Goal: Task Accomplishment & Management: Manage account settings

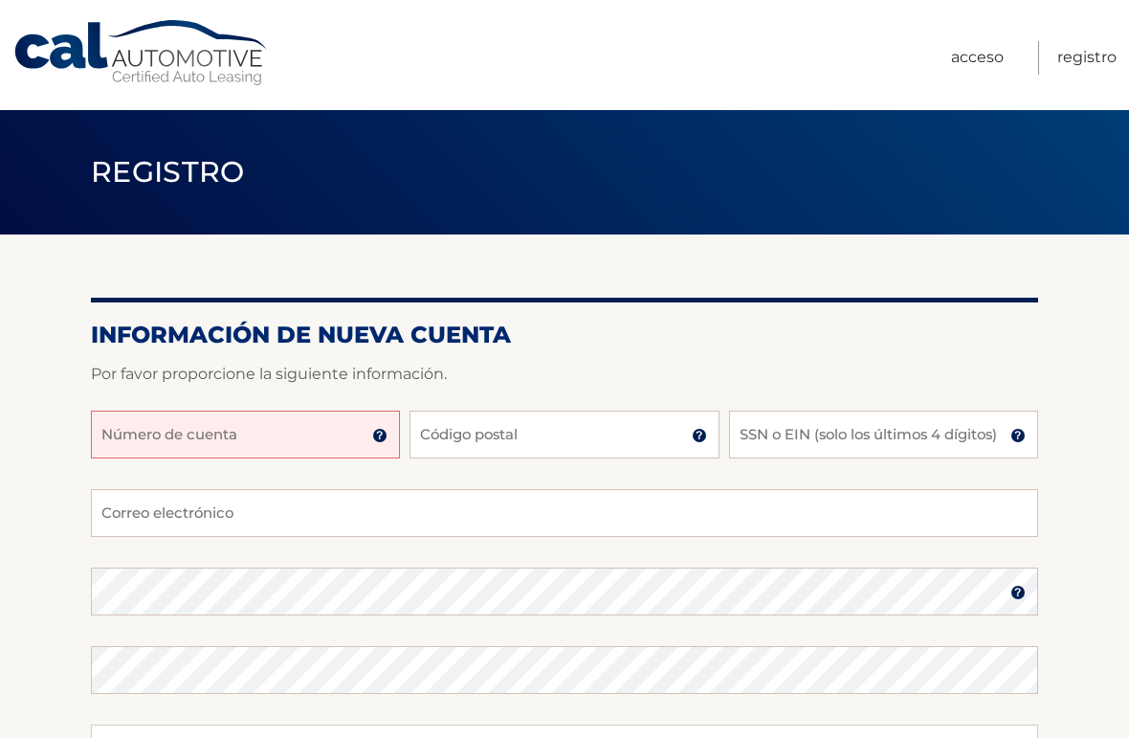
click at [169, 440] on input "Número de cuenta" at bounding box center [245, 434] width 309 height 48
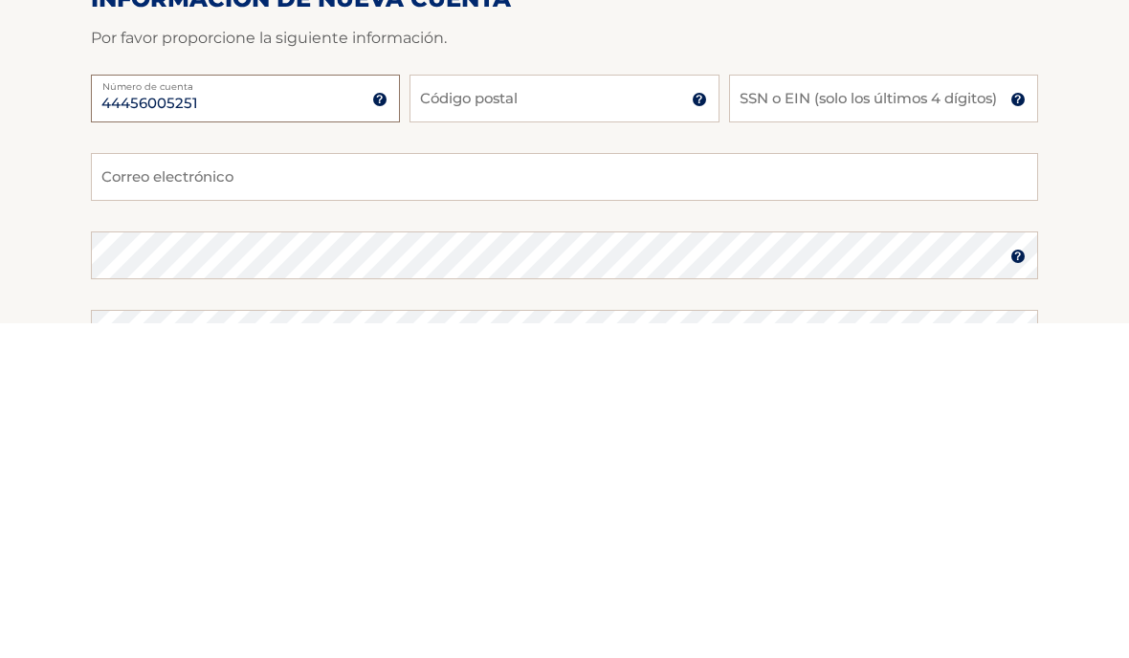
type input "44456005251"
click at [482, 410] on input "Código postal" at bounding box center [563, 434] width 309 height 48
type input "33183"
click at [769, 410] on input "SSN o EIN (solo los últimos 4 dígitos)" at bounding box center [883, 434] width 309 height 48
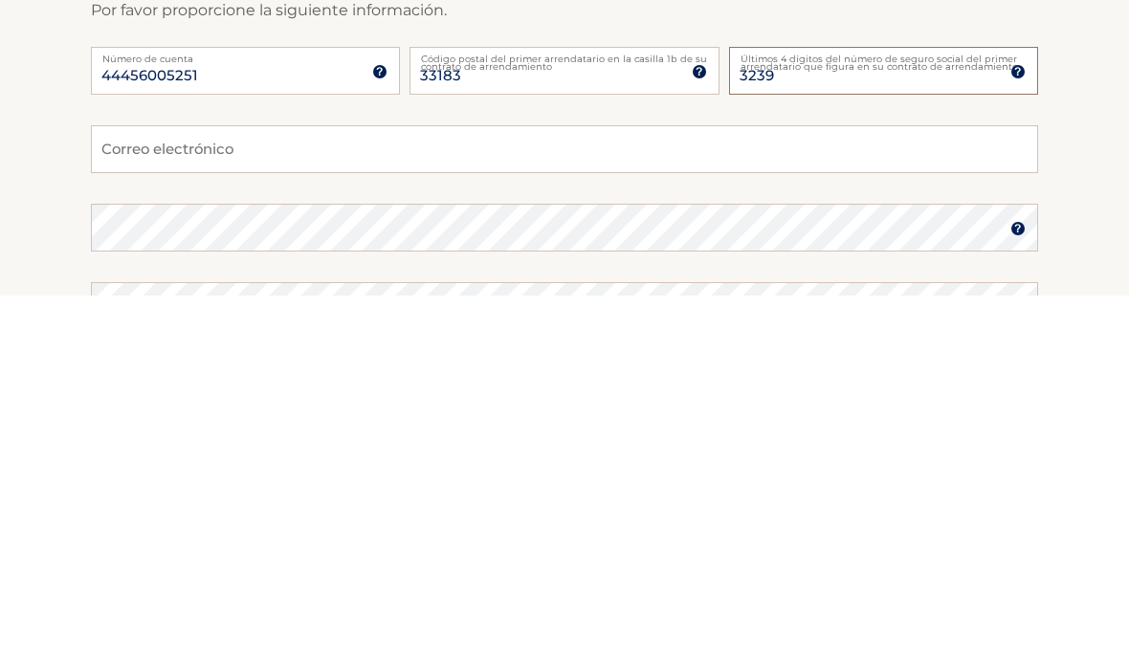
type input "3239"
click at [147, 489] on input "Correo electrónico" at bounding box center [564, 513] width 947 height 48
type input "tutimosquera@yahoo.com"
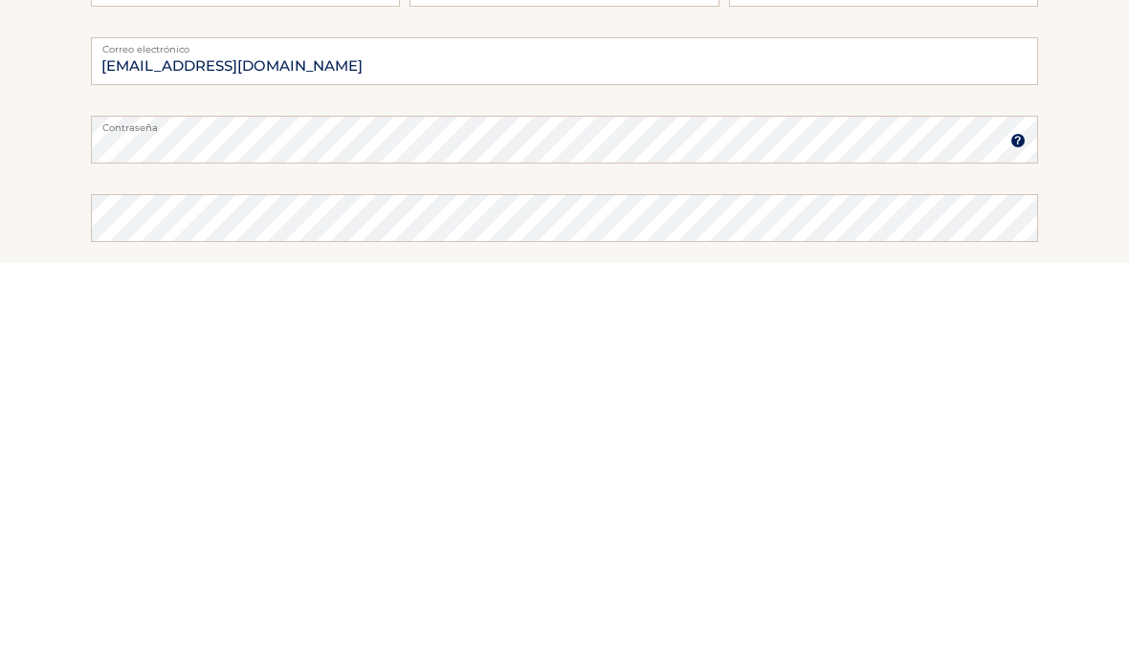
click at [1017, 528] on img at bounding box center [1017, 535] width 15 height 15
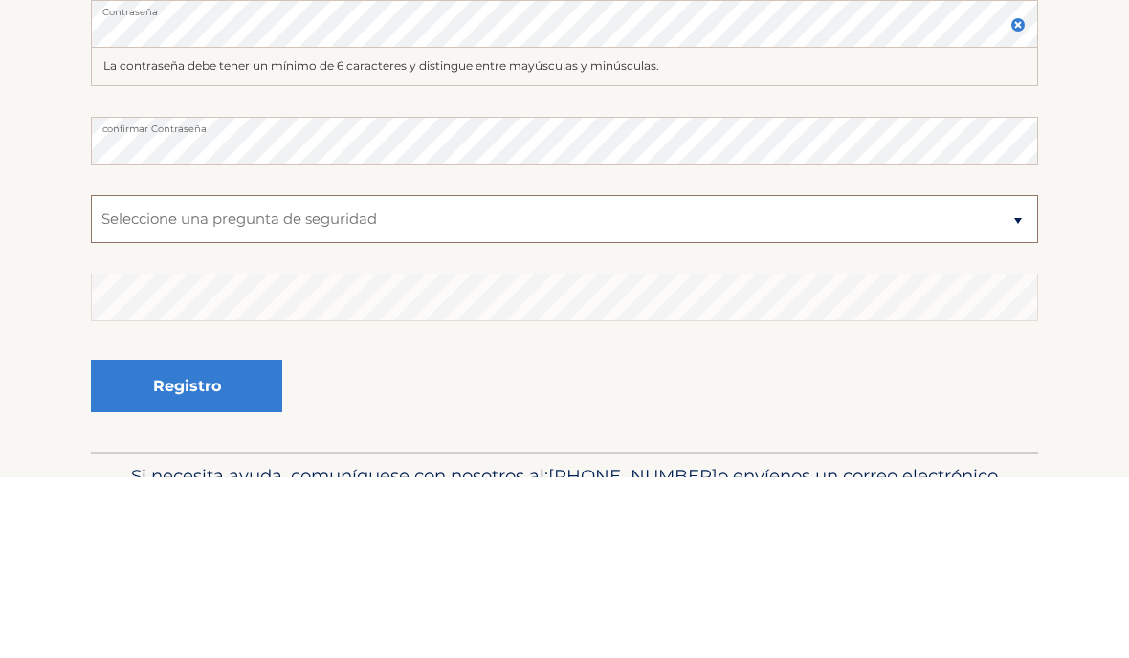
click at [450, 376] on select "Seleccione una pregunta de seguridad ¿Cómo se llamaba tu escuela primaria? ¿Cuá…" at bounding box center [564, 400] width 947 height 48
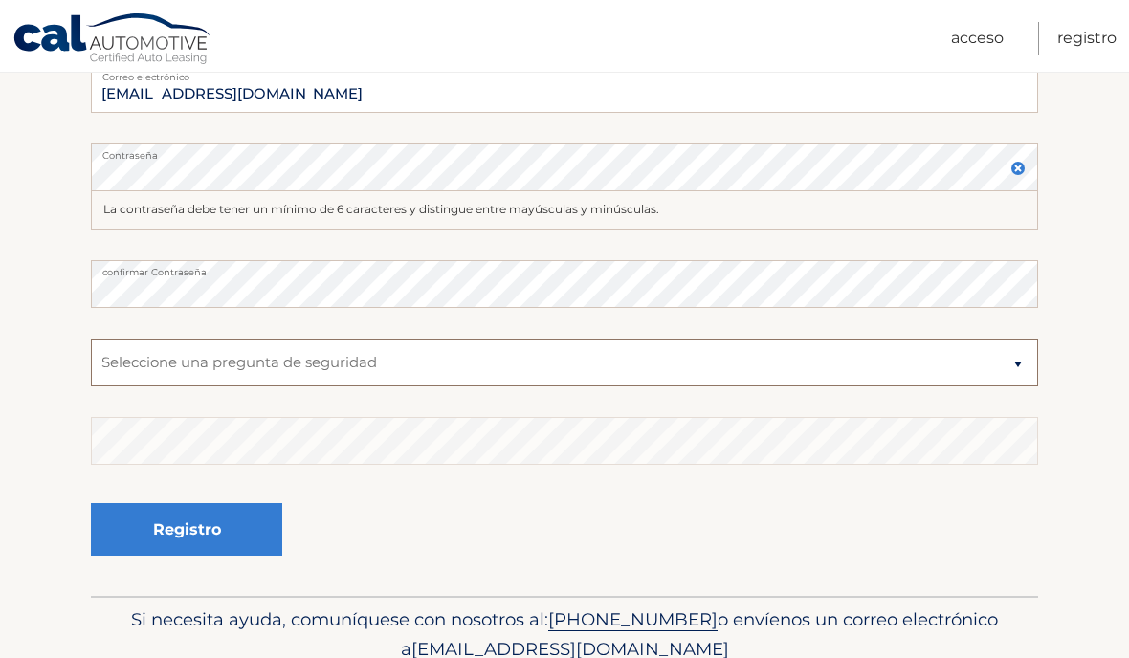
select select "2"
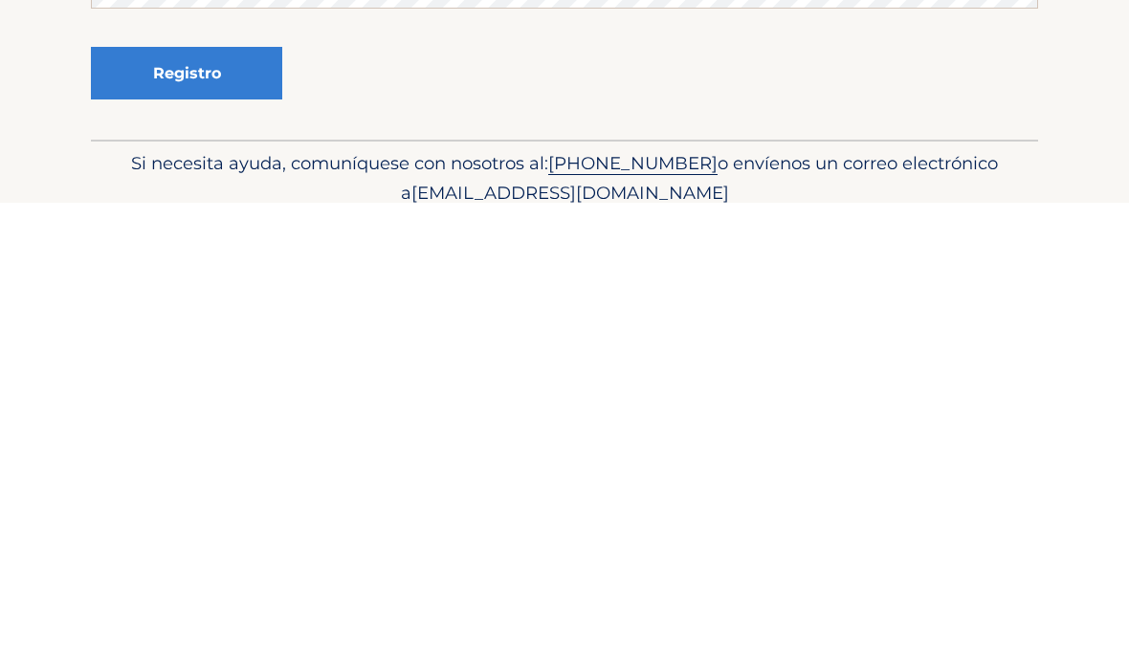
click at [210, 520] on font "Registro" at bounding box center [187, 529] width 68 height 18
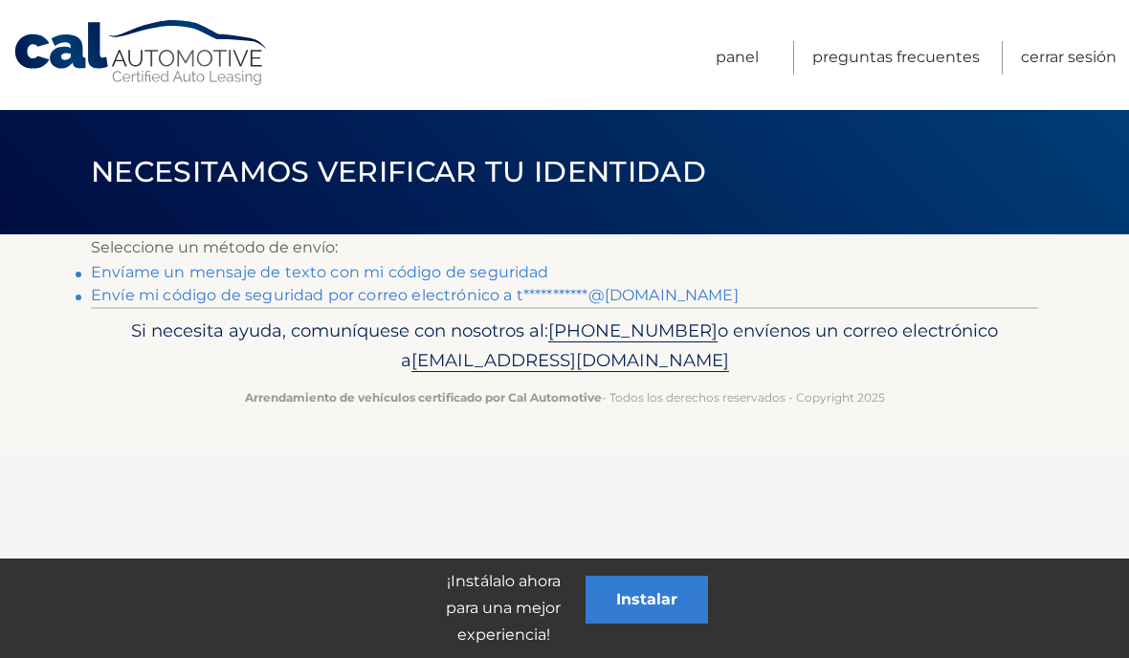
click at [382, 273] on font "Envíame un mensaje de texto con mi código de seguridad" at bounding box center [320, 272] width 458 height 18
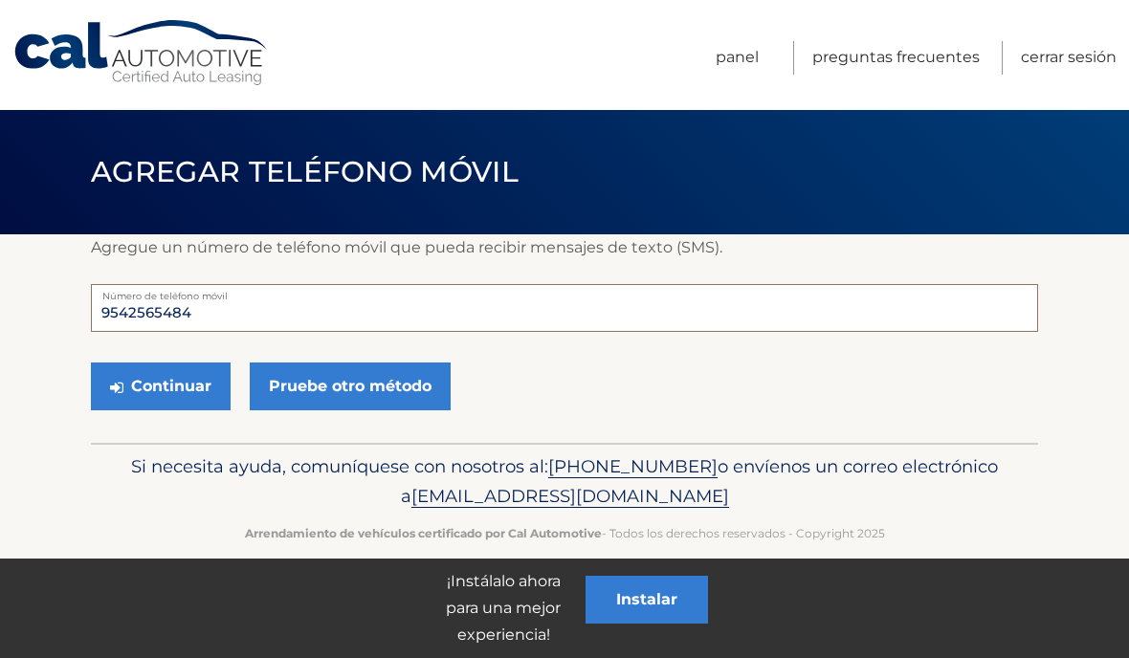
click at [226, 326] on input "9542565484" at bounding box center [564, 308] width 947 height 48
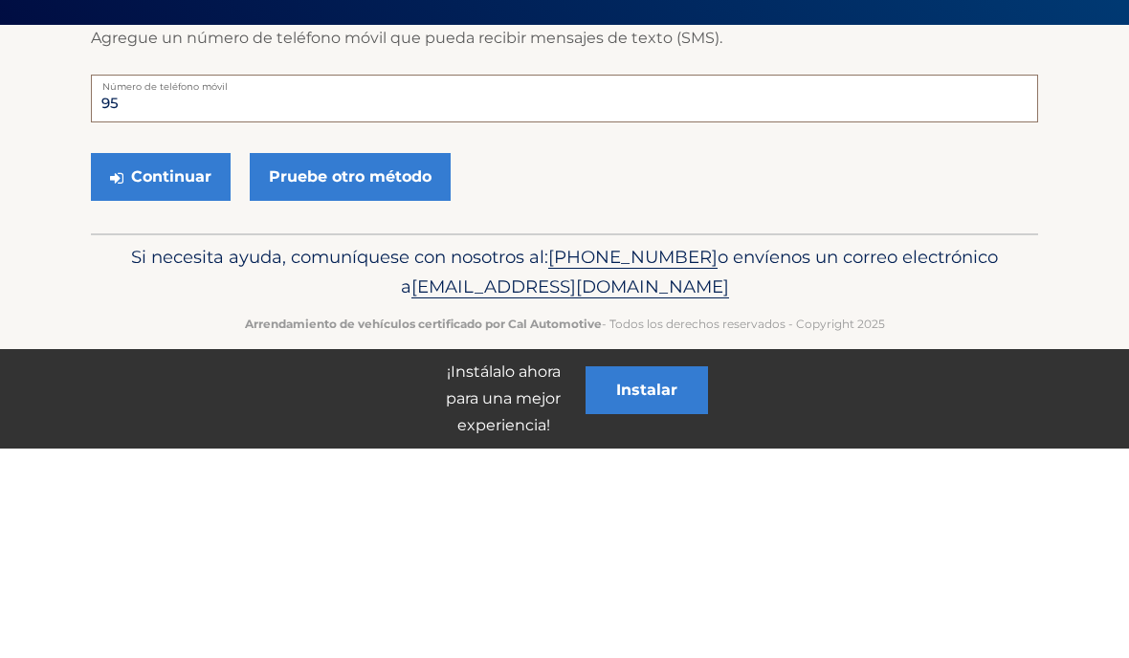
type input "9"
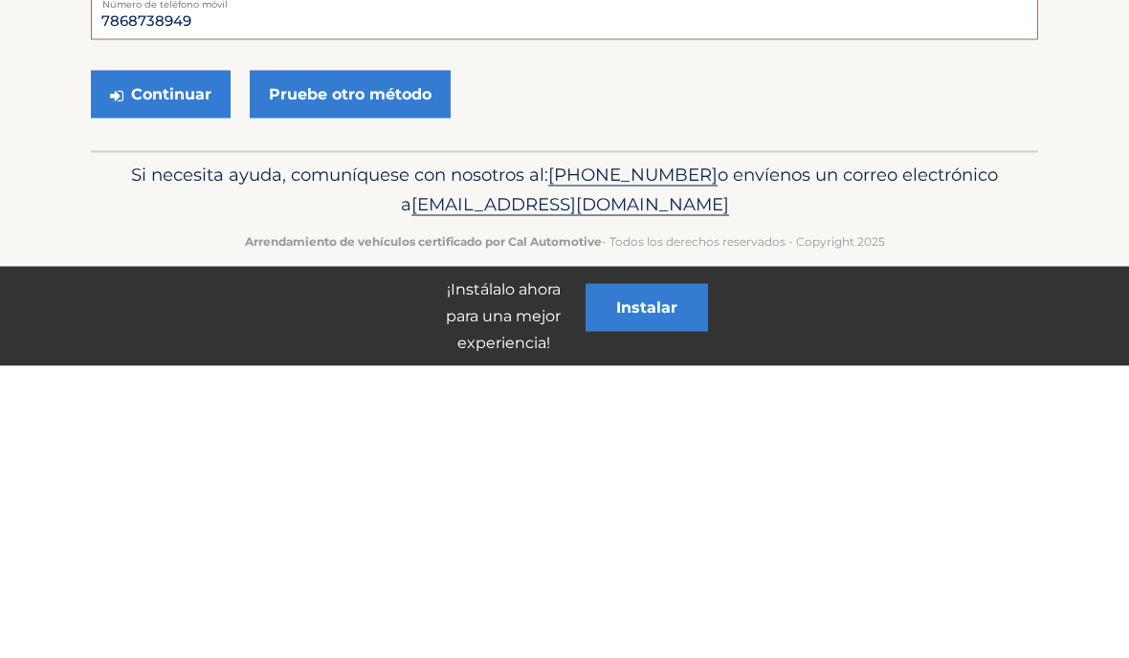
type input "7868738949"
click at [143, 377] on font "Continuar" at bounding box center [171, 386] width 80 height 18
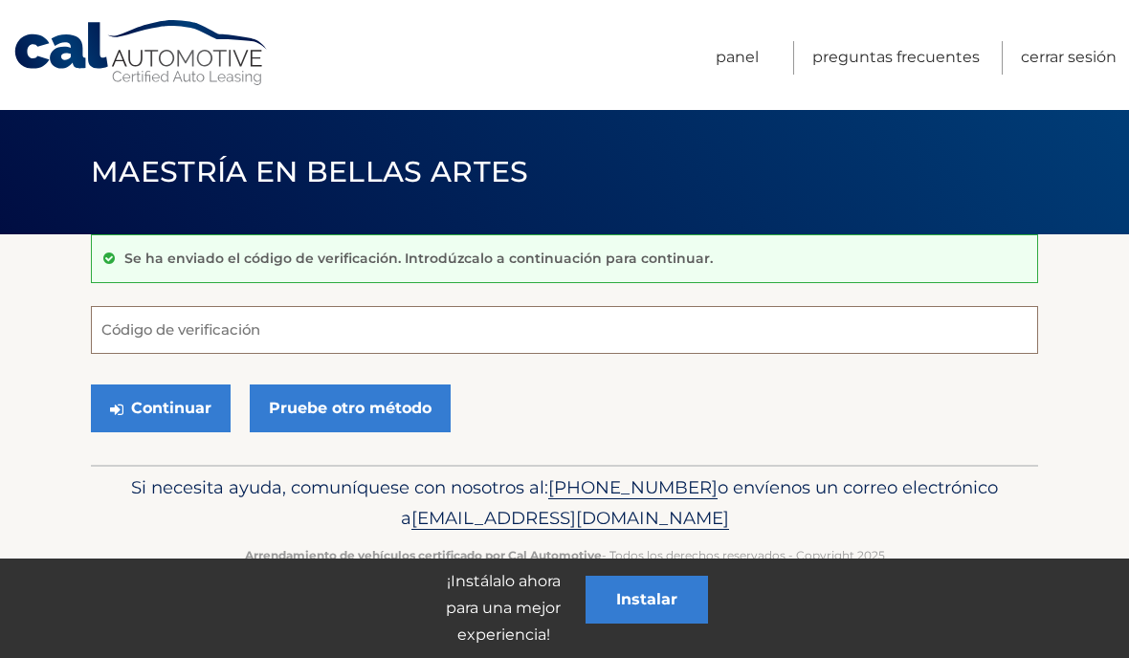
click at [167, 318] on input "Código de verificación" at bounding box center [564, 330] width 947 height 48
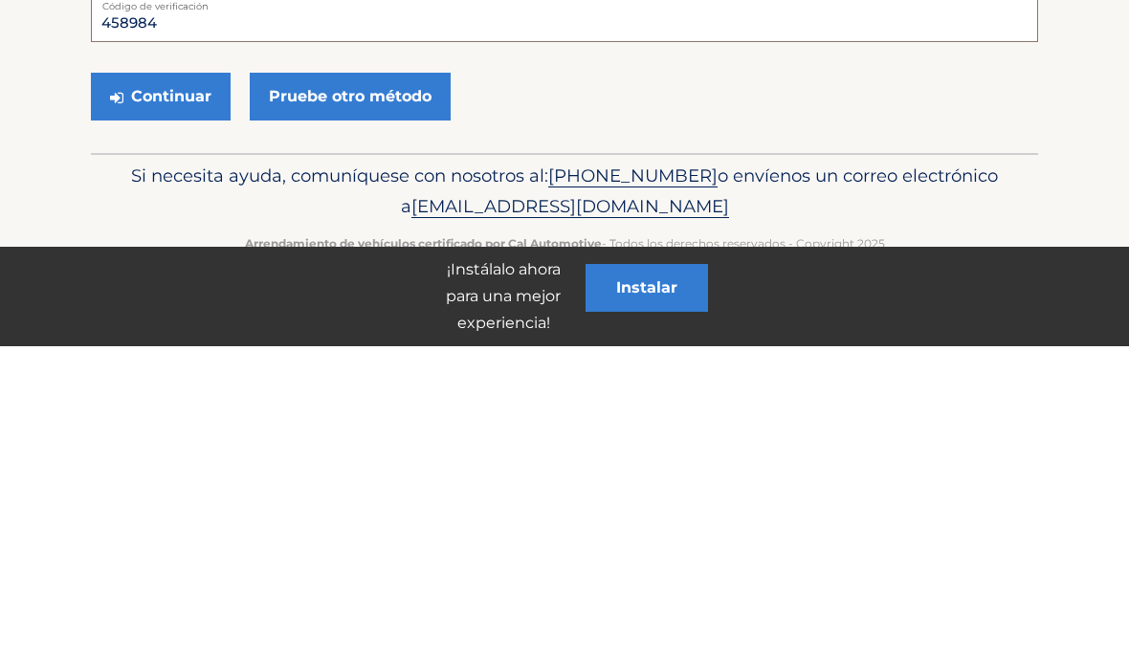
type input "458984"
click at [179, 399] on font "Continuar" at bounding box center [171, 408] width 80 height 18
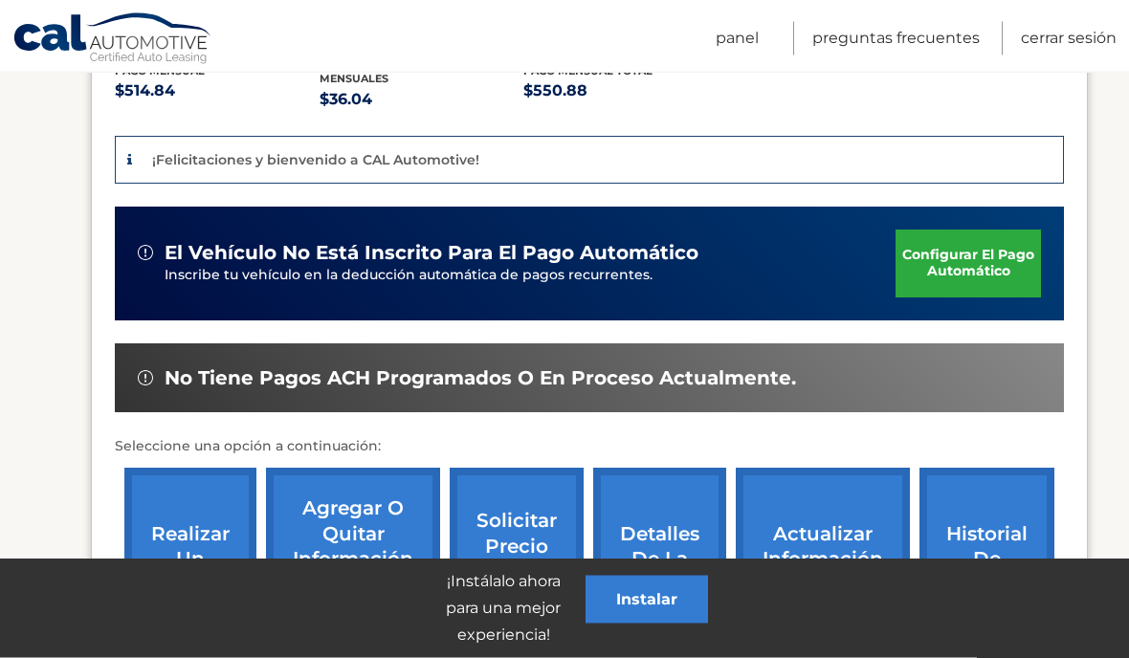
scroll to position [452, 0]
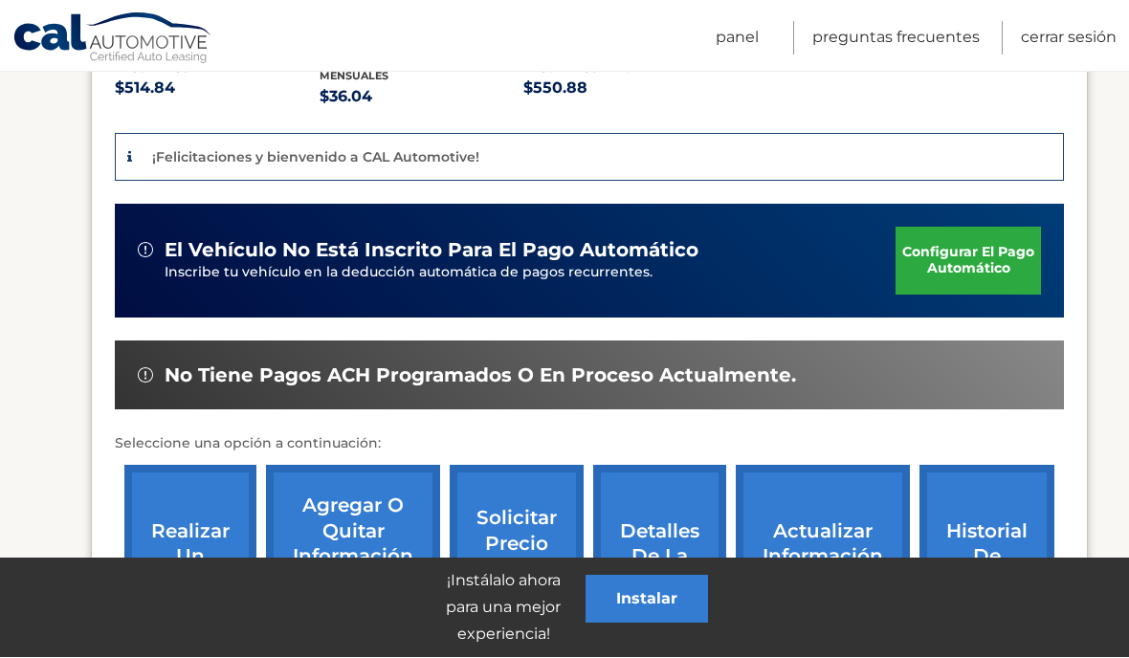
click at [971, 265] on font "configurar el pago automático" at bounding box center [968, 260] width 132 height 33
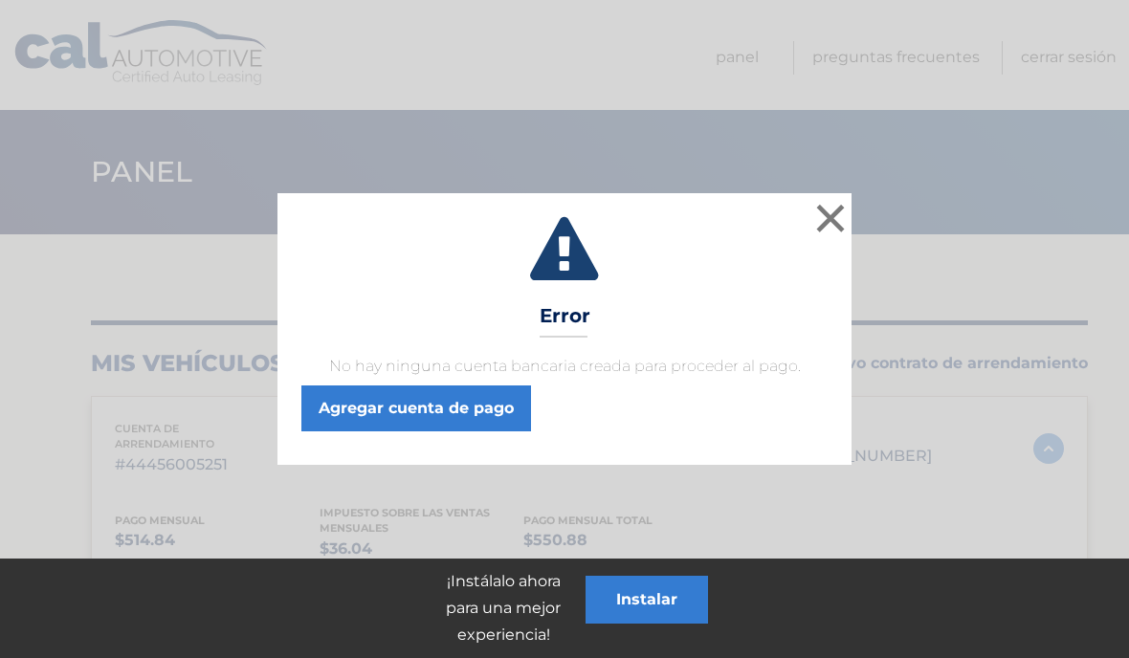
click at [835, 222] on font "×" at bounding box center [830, 218] width 36 height 70
click at [830, 214] on font "×" at bounding box center [830, 218] width 36 height 70
click at [468, 419] on font "Agregar cuenta de pago" at bounding box center [416, 408] width 195 height 23
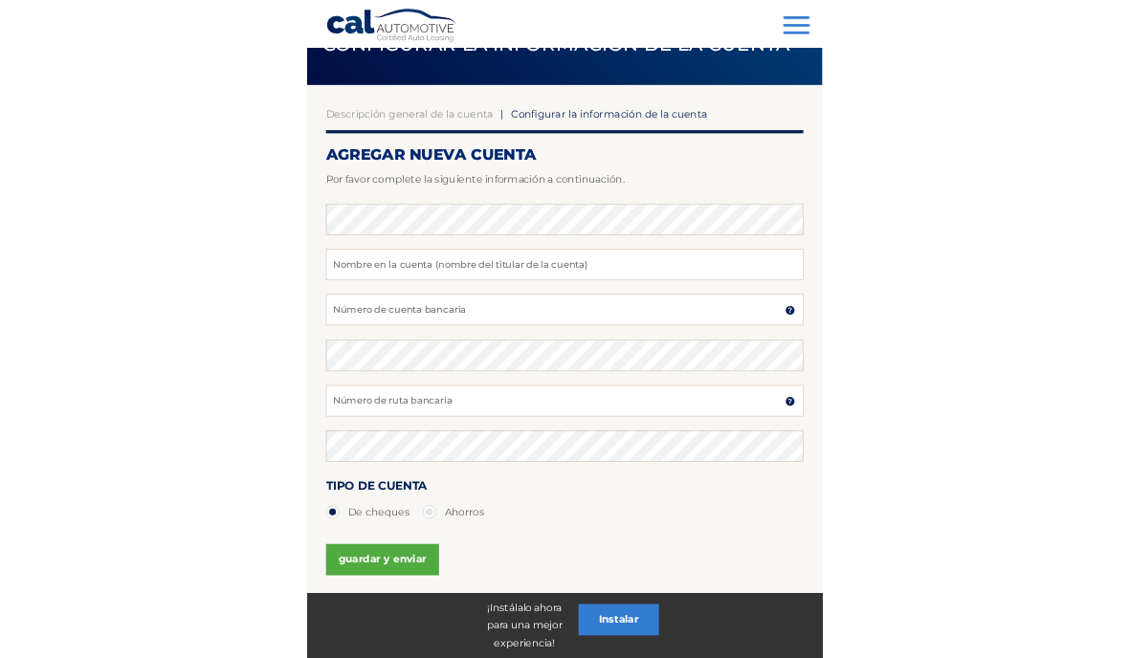
scroll to position [104, 0]
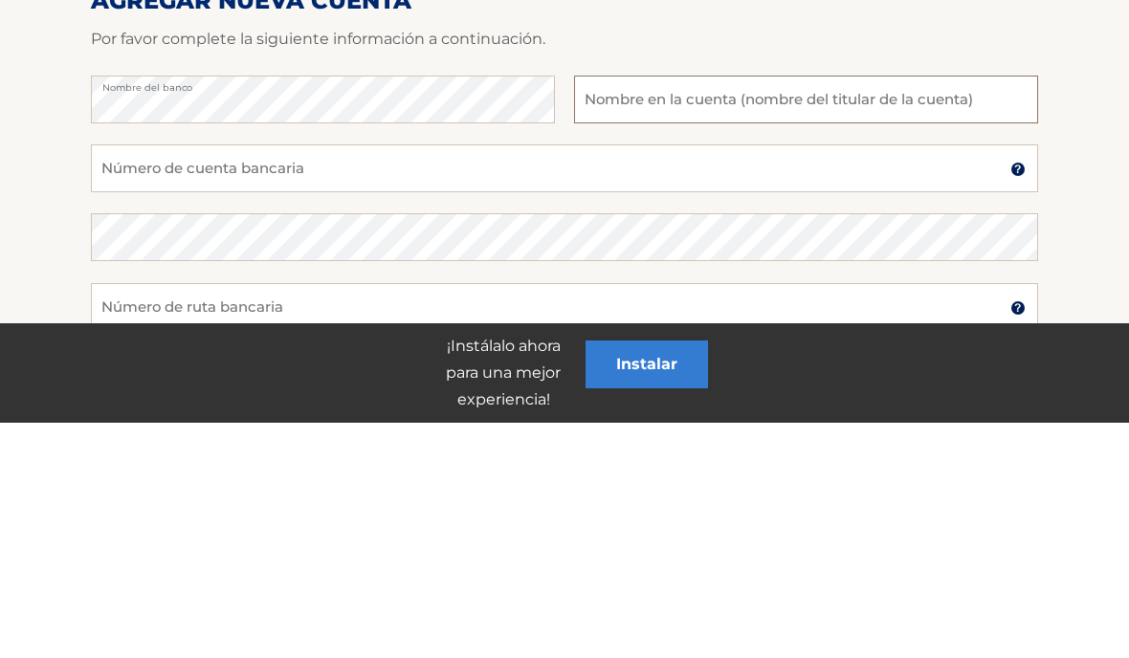
click at [622, 311] on input "text" at bounding box center [806, 335] width 464 height 48
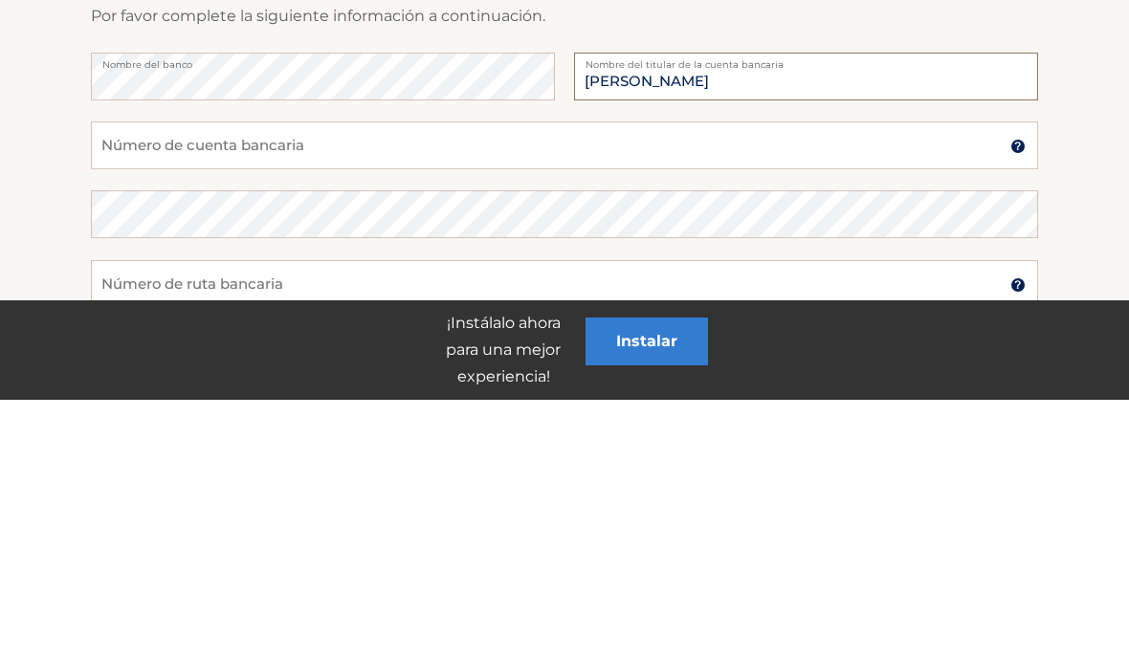
type input "[PERSON_NAME]"
click at [184, 380] on input "Número de cuenta bancaria" at bounding box center [564, 404] width 947 height 48
type input "898066236606"
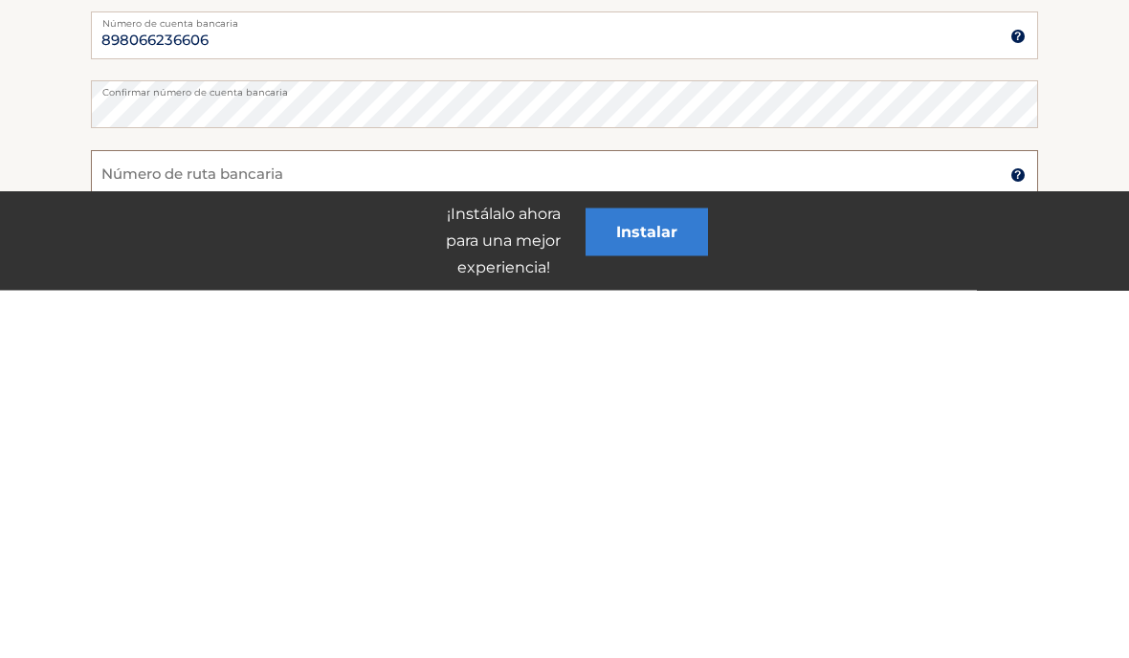
click at [226, 519] on input "Número [PERSON_NAME] bancaria" at bounding box center [564, 543] width 947 height 48
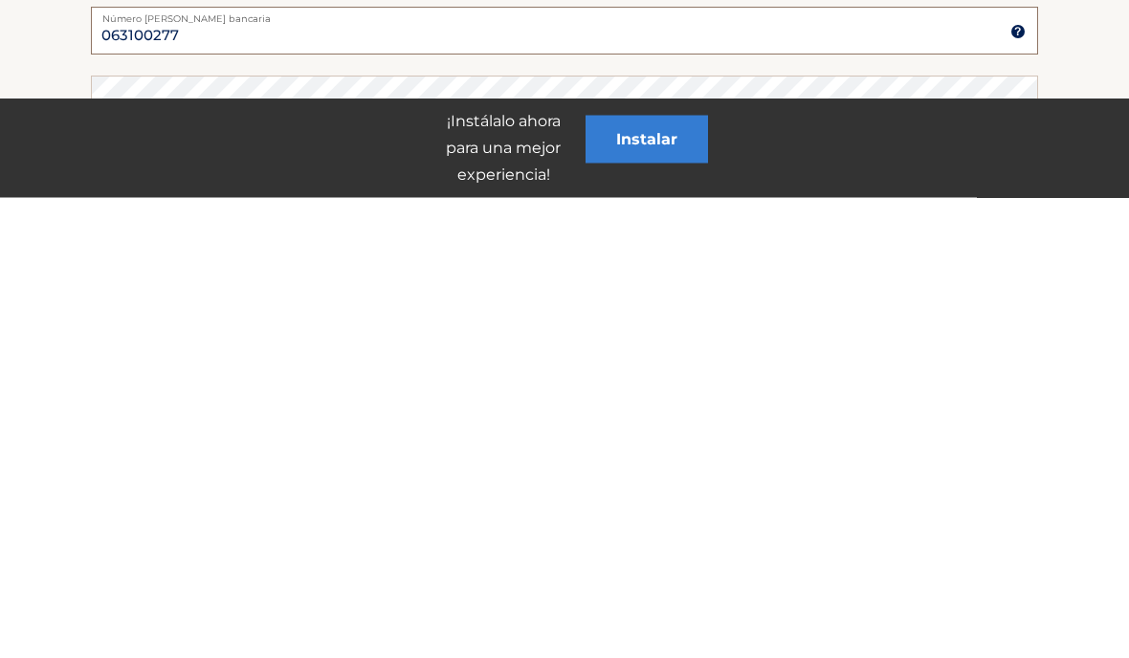
scroll to position [172, 0]
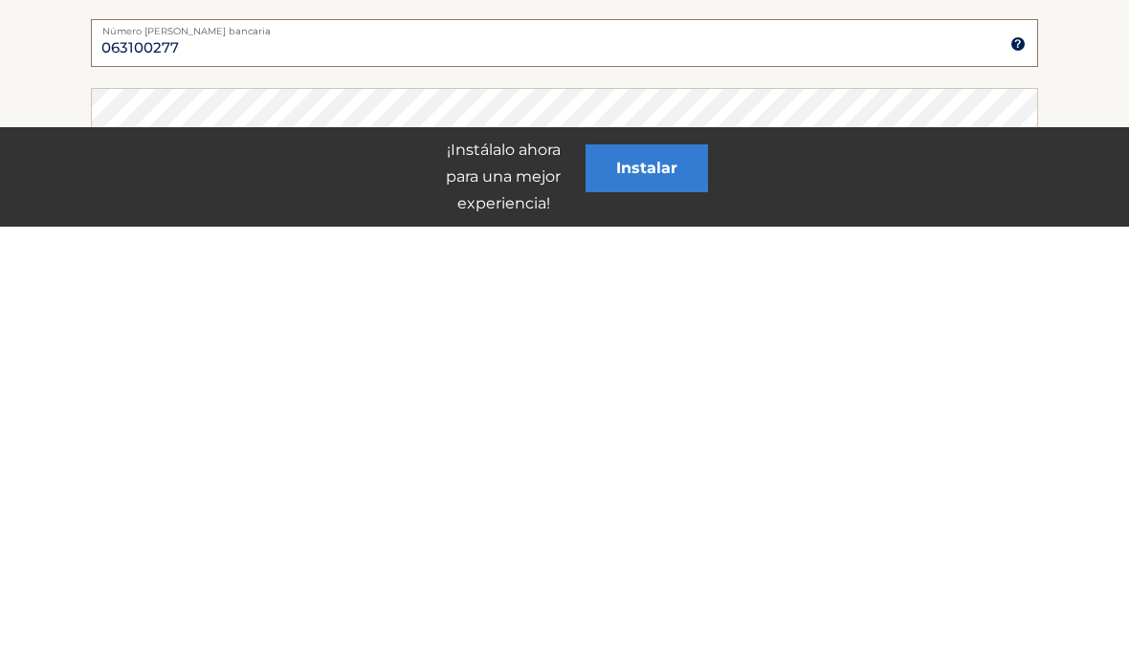
type input "063100277"
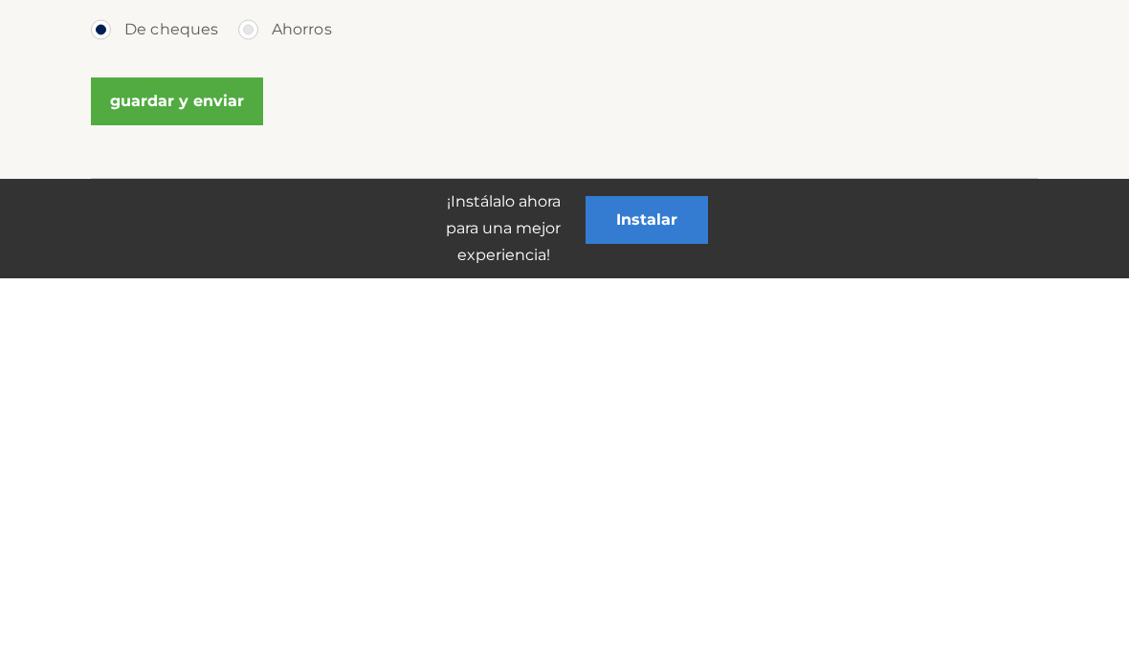
scroll to position [408, 0]
click at [181, 470] on font "guardar y enviar" at bounding box center [177, 479] width 134 height 18
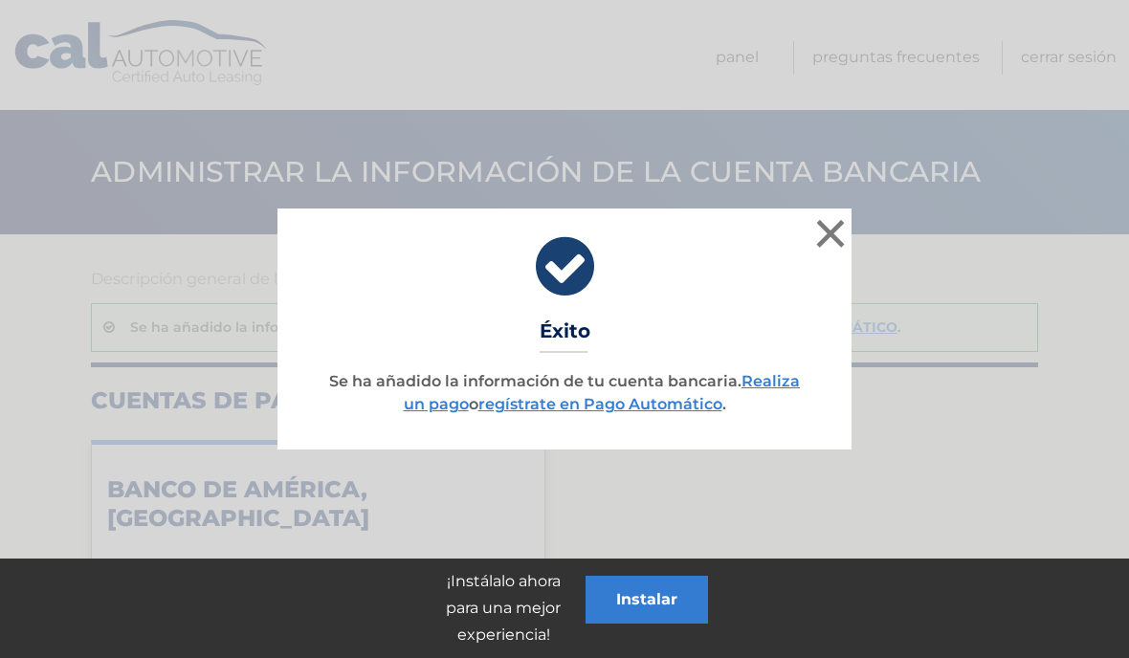
click at [662, 382] on font "Se ha añadido la información de tu cuenta bancaria." at bounding box center [535, 381] width 412 height 18
click at [836, 240] on font "×" at bounding box center [830, 233] width 36 height 70
click at [831, 248] on font "×" at bounding box center [830, 233] width 36 height 70
click at [834, 238] on font "×" at bounding box center [830, 233] width 36 height 70
click at [841, 233] on font "×" at bounding box center [830, 233] width 36 height 70
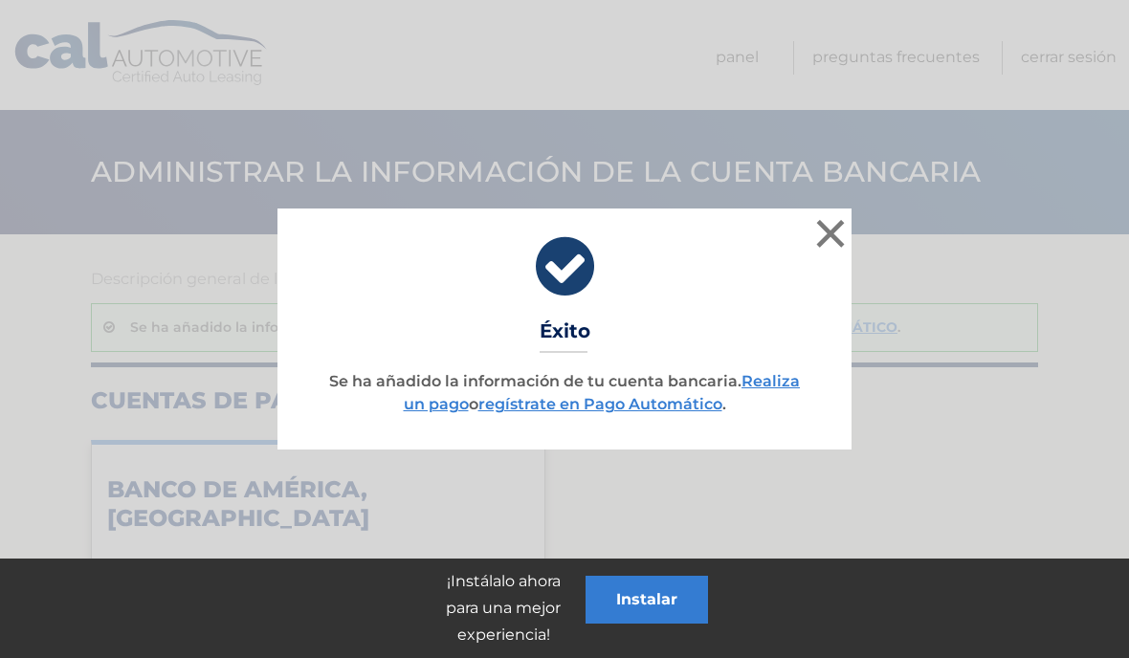
click at [840, 232] on font "×" at bounding box center [830, 233] width 36 height 70
click at [839, 230] on font "×" at bounding box center [830, 233] width 36 height 70
click at [840, 238] on font "×" at bounding box center [830, 233] width 36 height 70
click at [840, 237] on font "×" at bounding box center [830, 233] width 36 height 70
click at [836, 247] on font "×" at bounding box center [830, 233] width 36 height 70
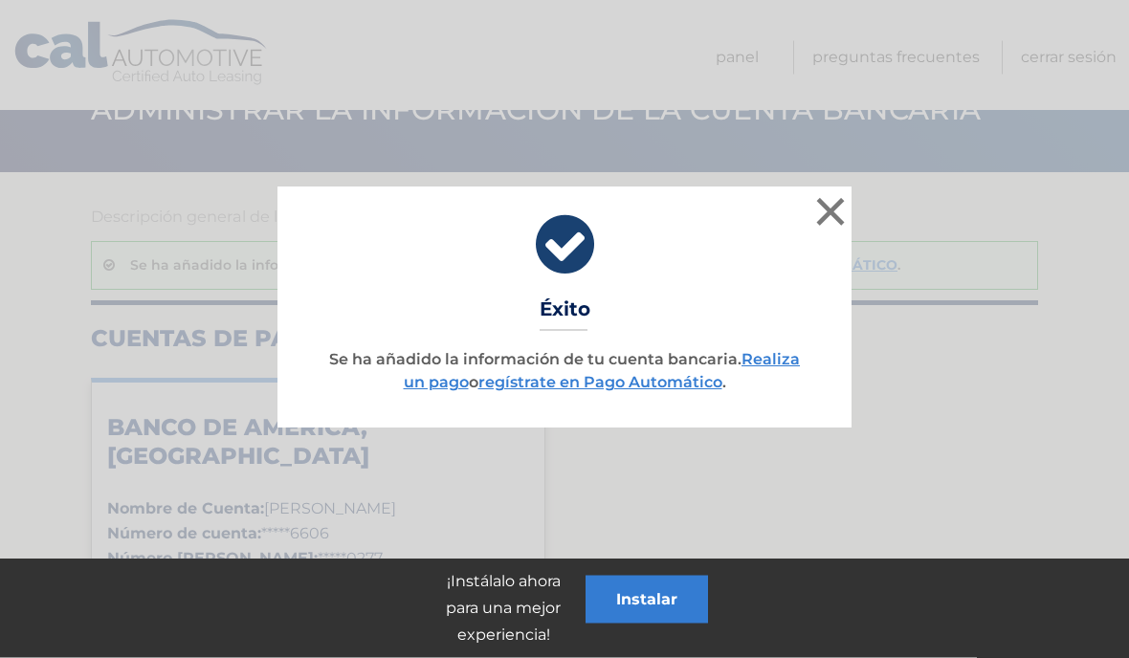
scroll to position [92, 0]
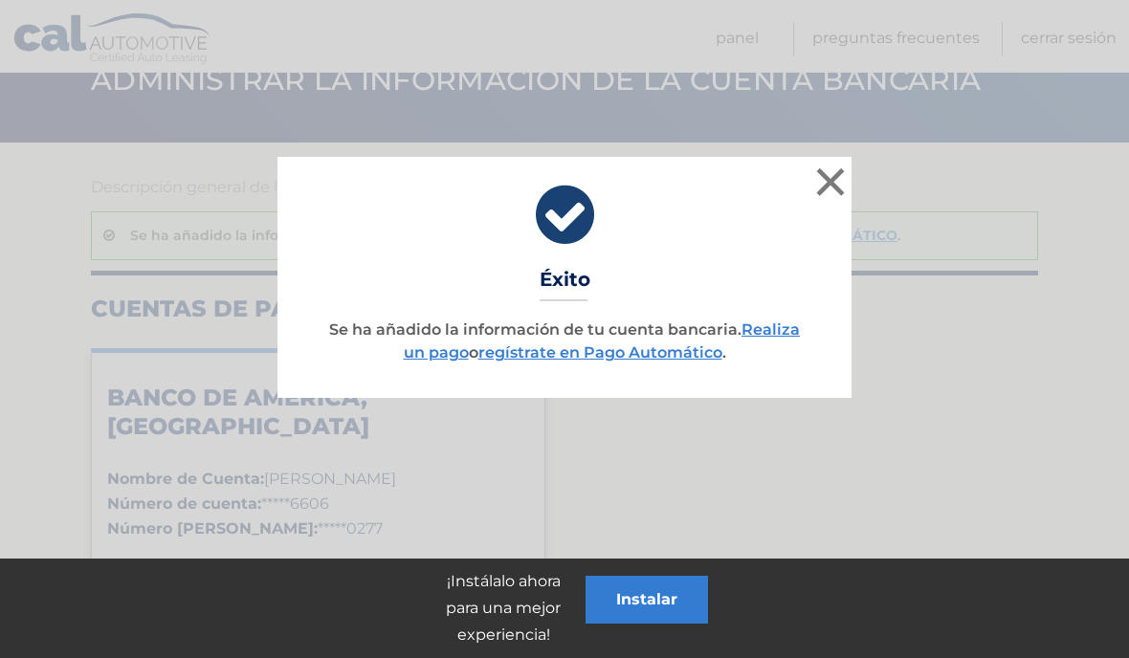
click at [651, 608] on font "Instalar" at bounding box center [646, 599] width 61 height 18
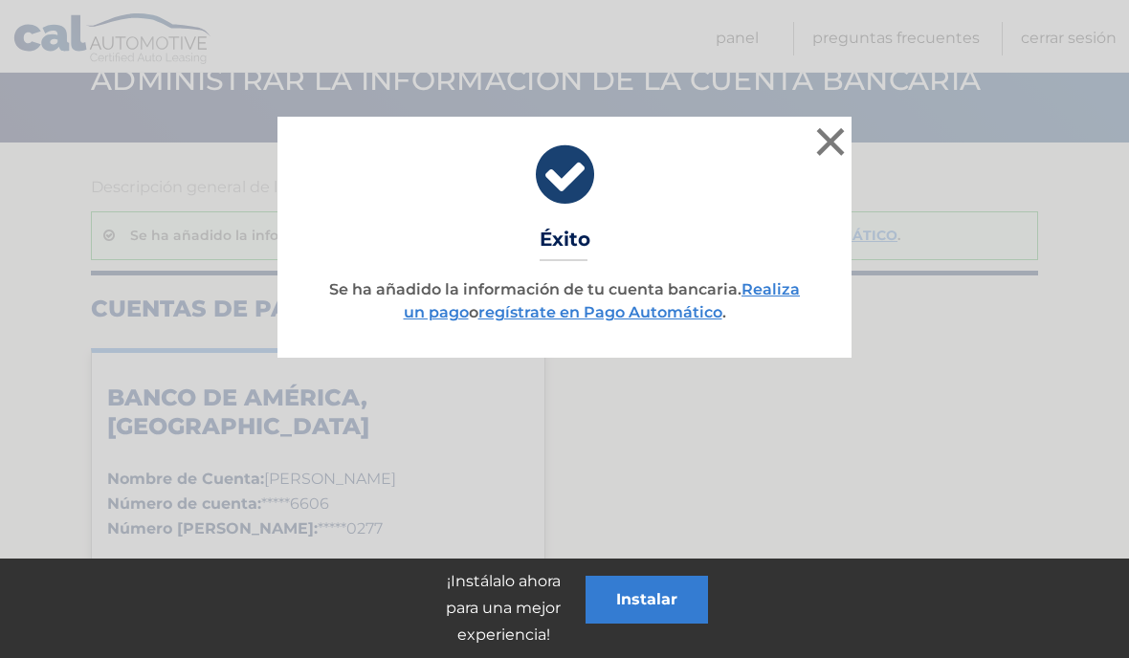
scroll to position [173, 0]
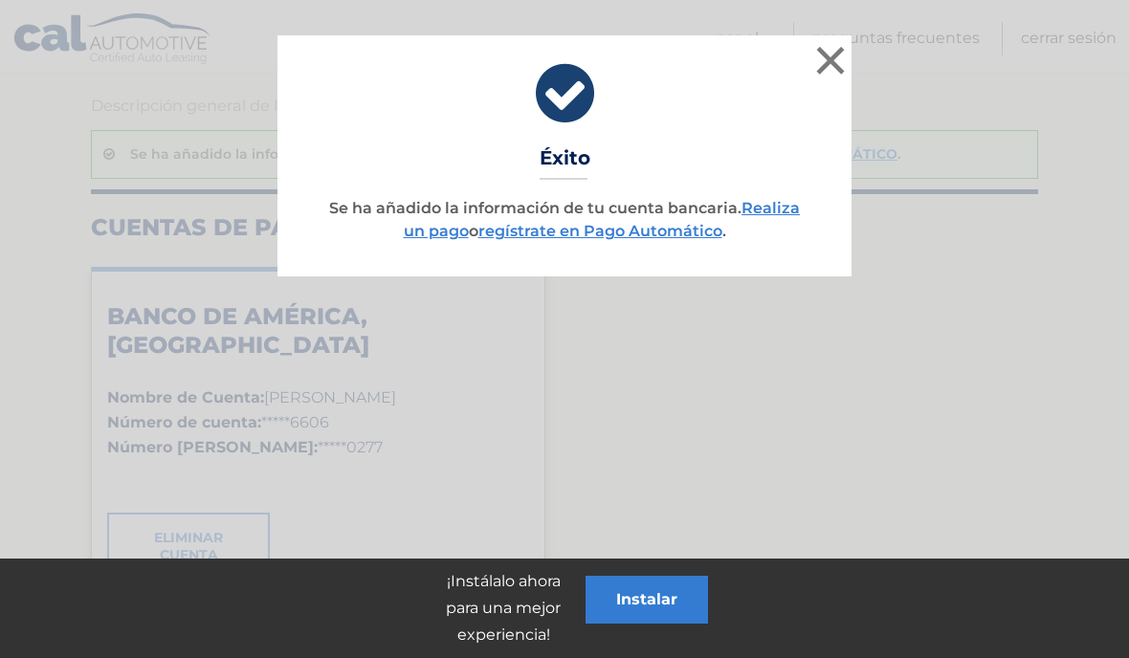
click at [832, 76] on font "×" at bounding box center [830, 60] width 36 height 70
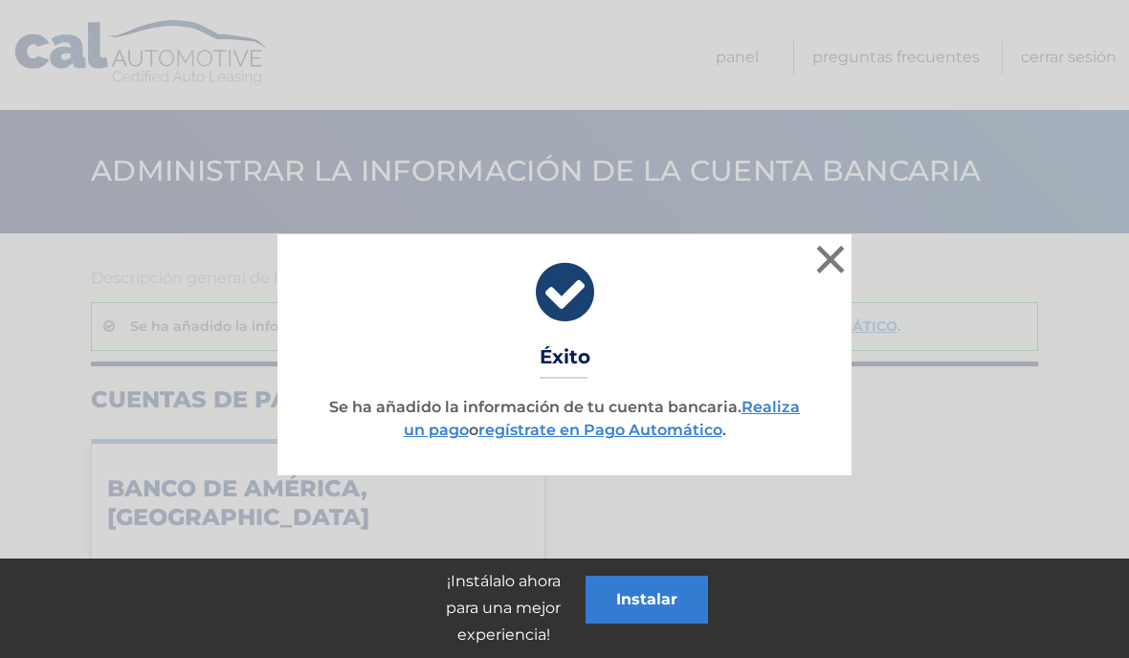
scroll to position [0, 0]
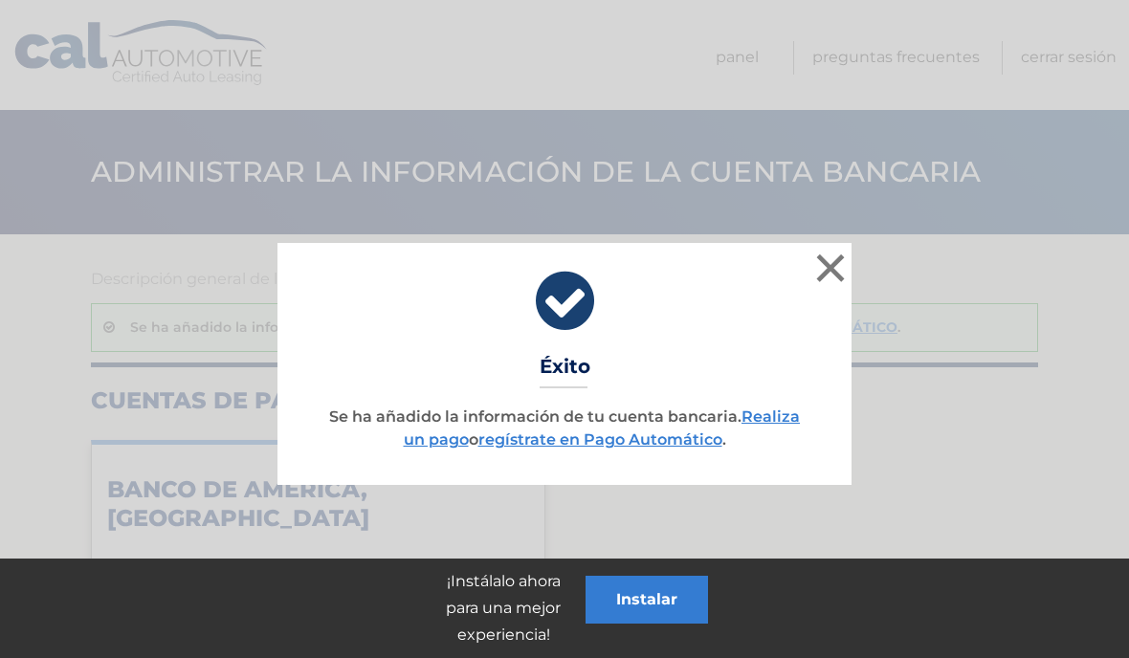
click at [657, 608] on font "Instalar" at bounding box center [646, 599] width 61 height 18
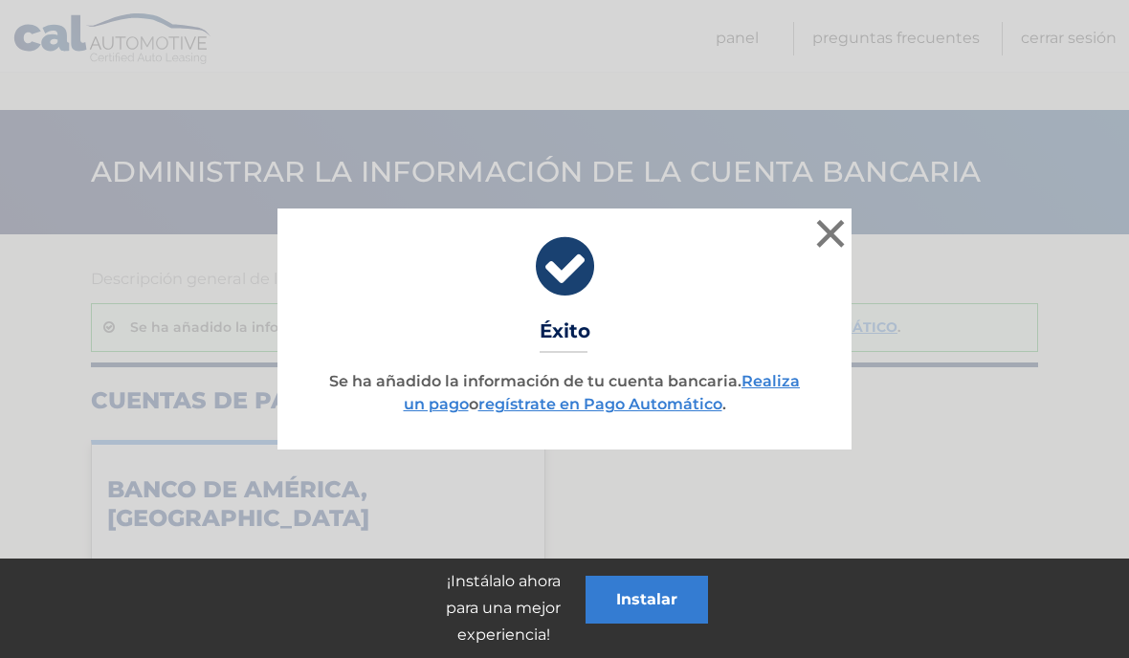
scroll to position [81, 0]
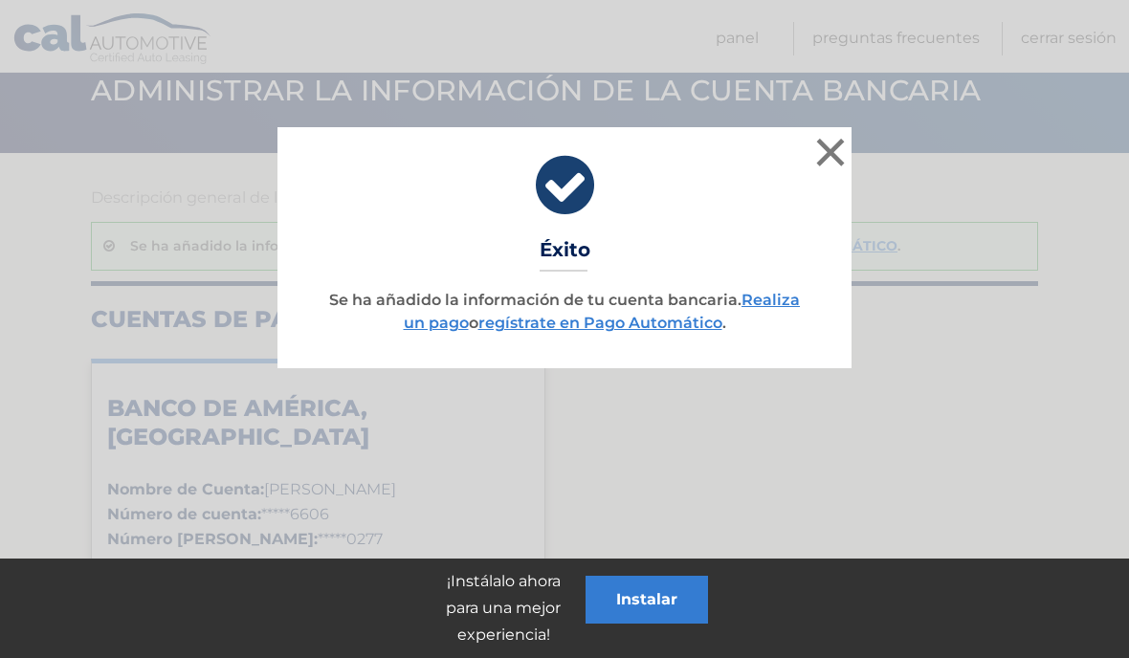
click at [668, 604] on font "Instalar" at bounding box center [646, 599] width 61 height 18
click at [833, 160] on font "×" at bounding box center [830, 152] width 36 height 70
click at [664, 597] on font "Instalar" at bounding box center [646, 599] width 61 height 18
click at [790, 309] on font "Realiza un pago" at bounding box center [602, 311] width 397 height 41
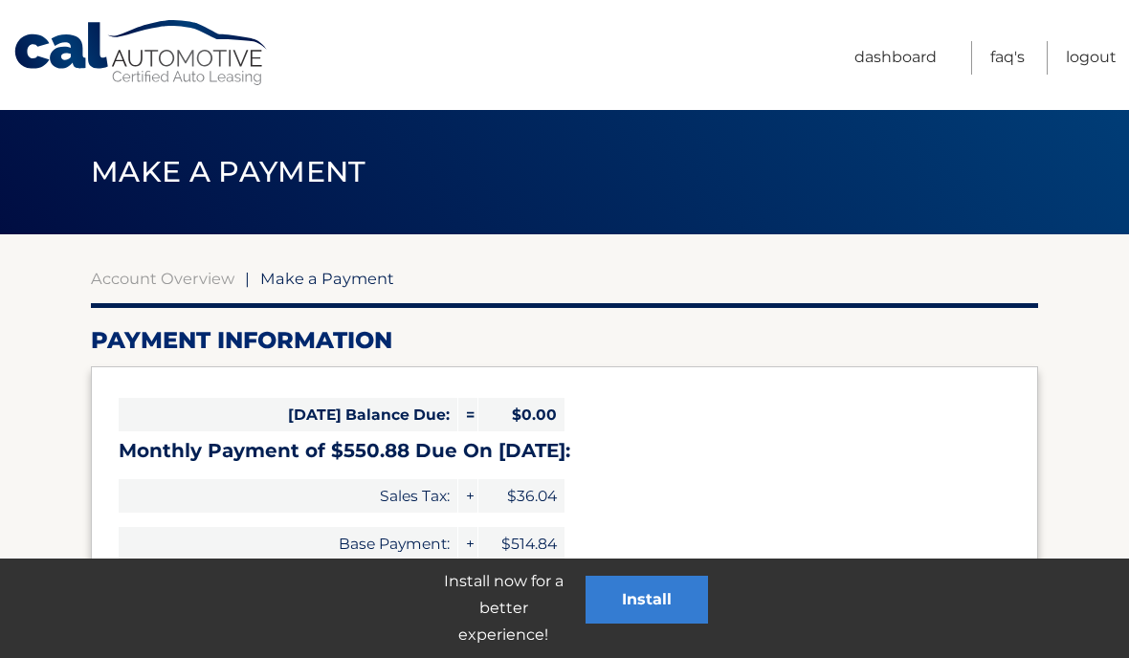
select select "YmExYmMwZDUtN2QwZi00OTBmLWE1M2UtZjNmZDY2MDFmODc3"
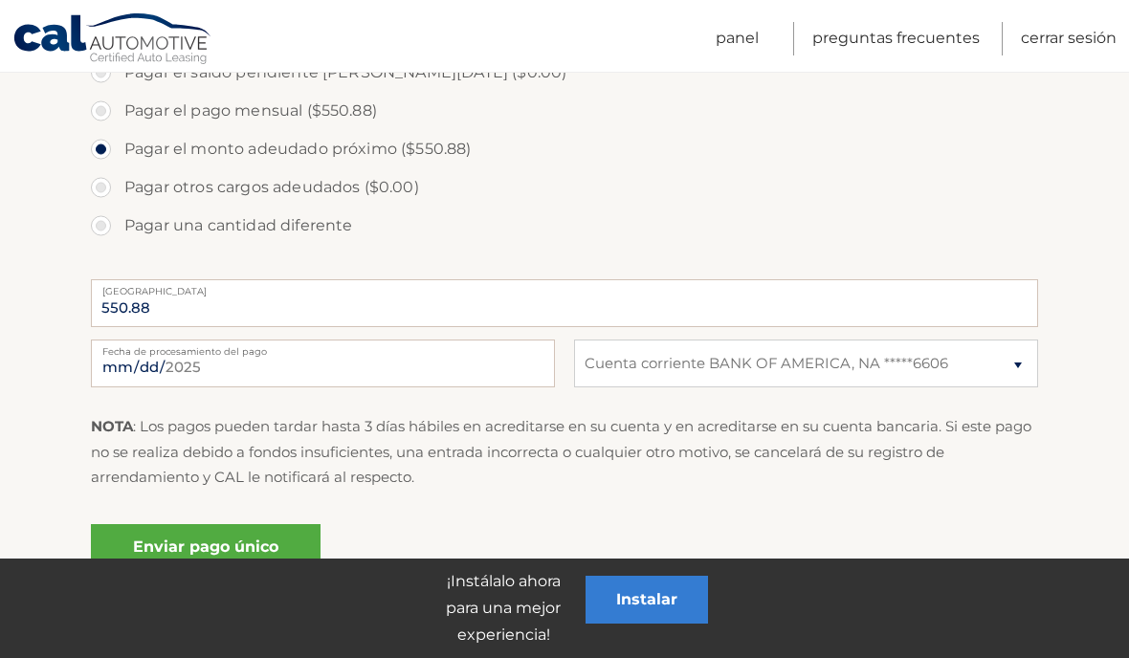
scroll to position [689, 0]
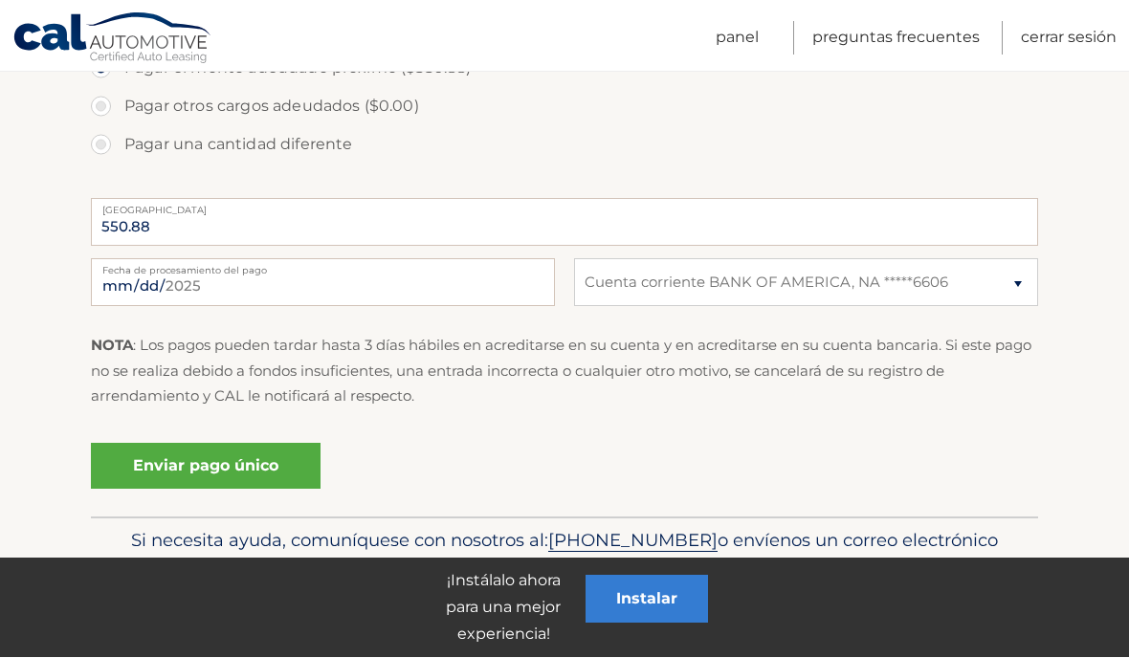
click at [240, 471] on font "Enviar pago único" at bounding box center [205, 466] width 145 height 18
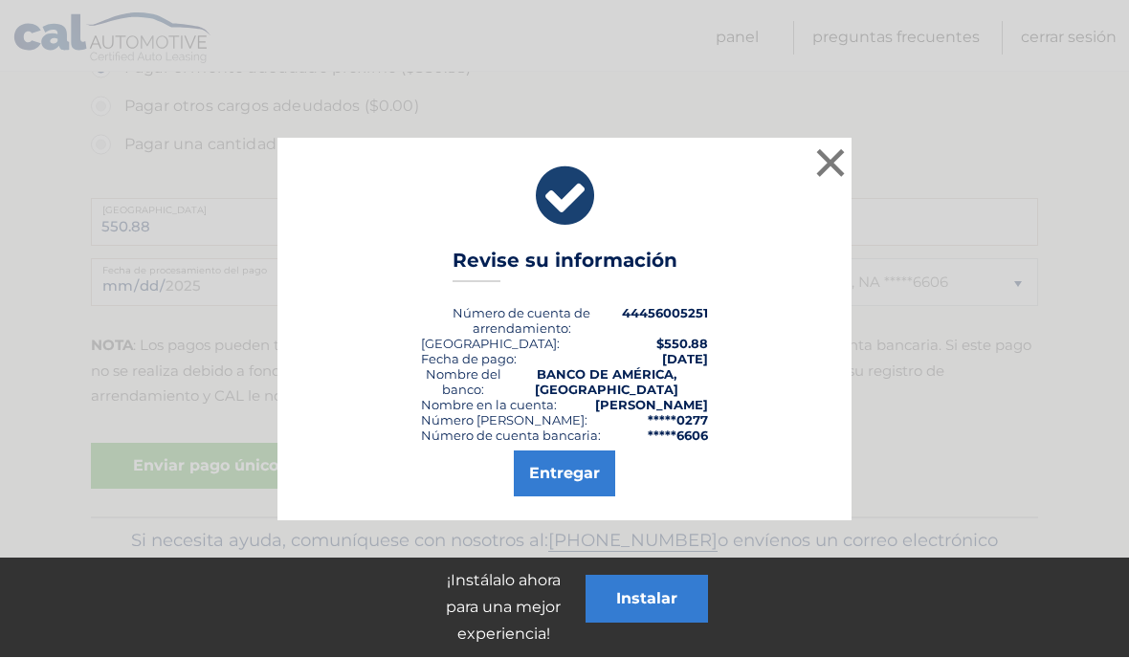
scroll to position [690, 0]
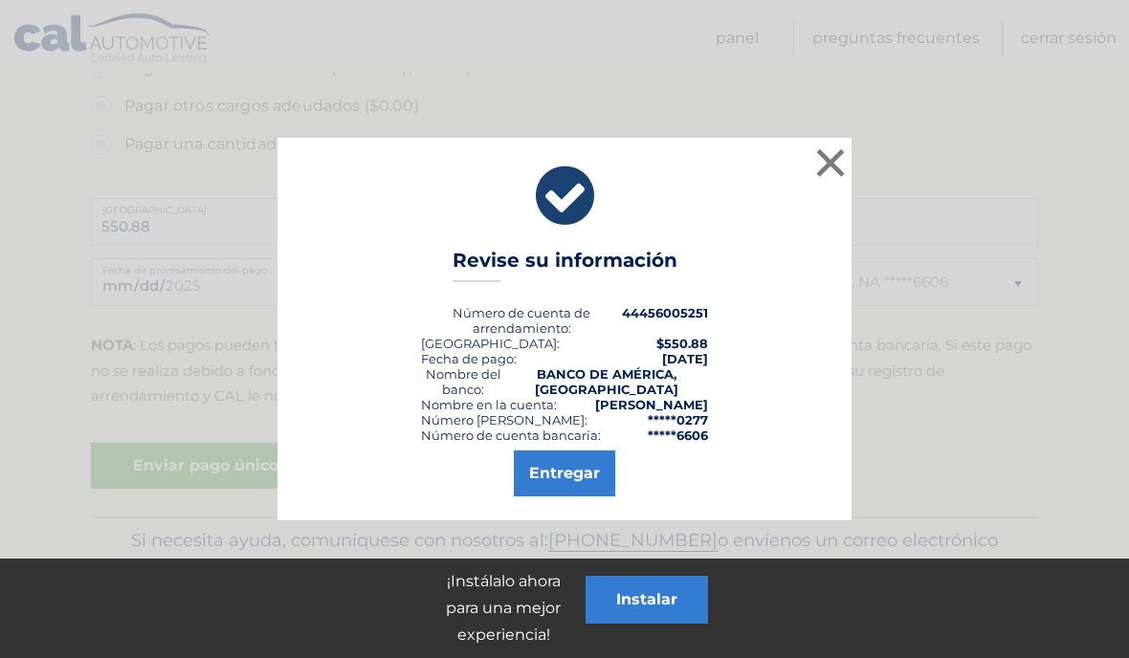
click at [565, 484] on font "Entregar" at bounding box center [564, 473] width 71 height 23
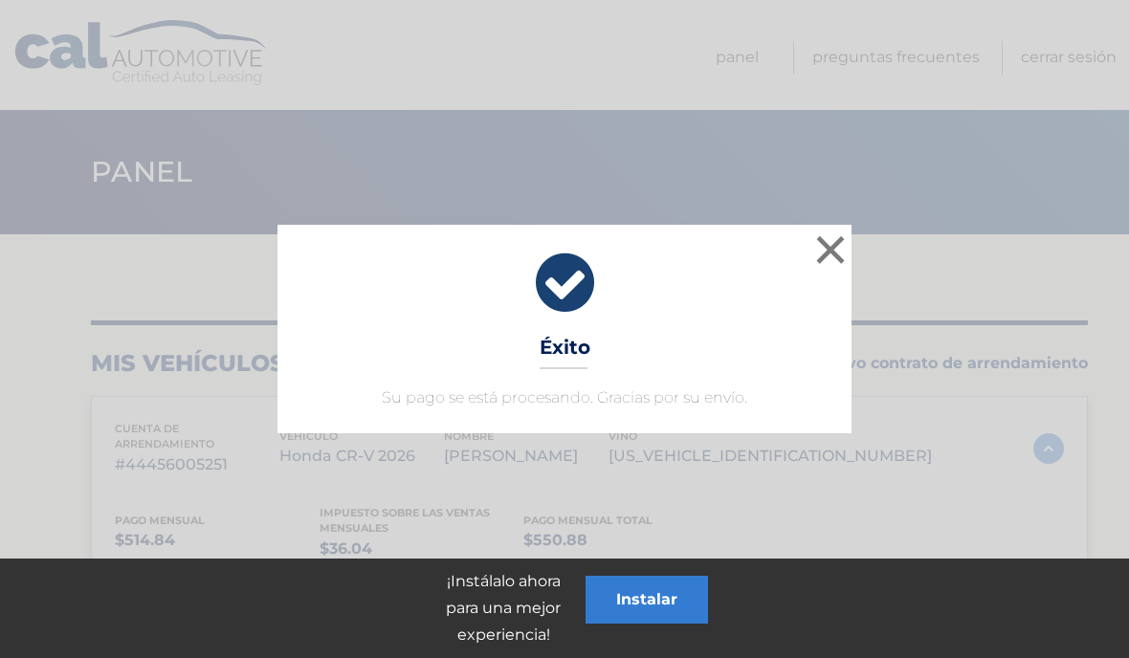
click at [827, 259] on font "×" at bounding box center [830, 249] width 36 height 70
click at [827, 242] on font "×" at bounding box center [830, 249] width 36 height 70
click at [839, 252] on font "×" at bounding box center [830, 249] width 36 height 70
click at [673, 604] on font "Instalar" at bounding box center [646, 599] width 61 height 18
click at [822, 253] on font "×" at bounding box center [830, 249] width 36 height 70
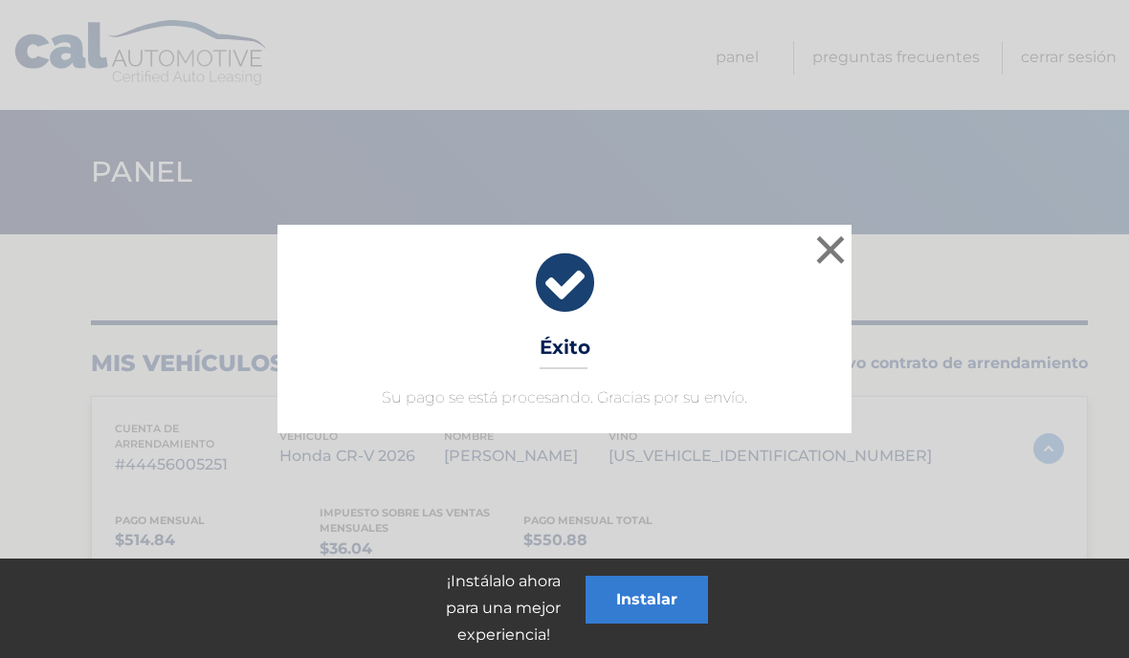
click at [827, 258] on font "×" at bounding box center [830, 249] width 36 height 70
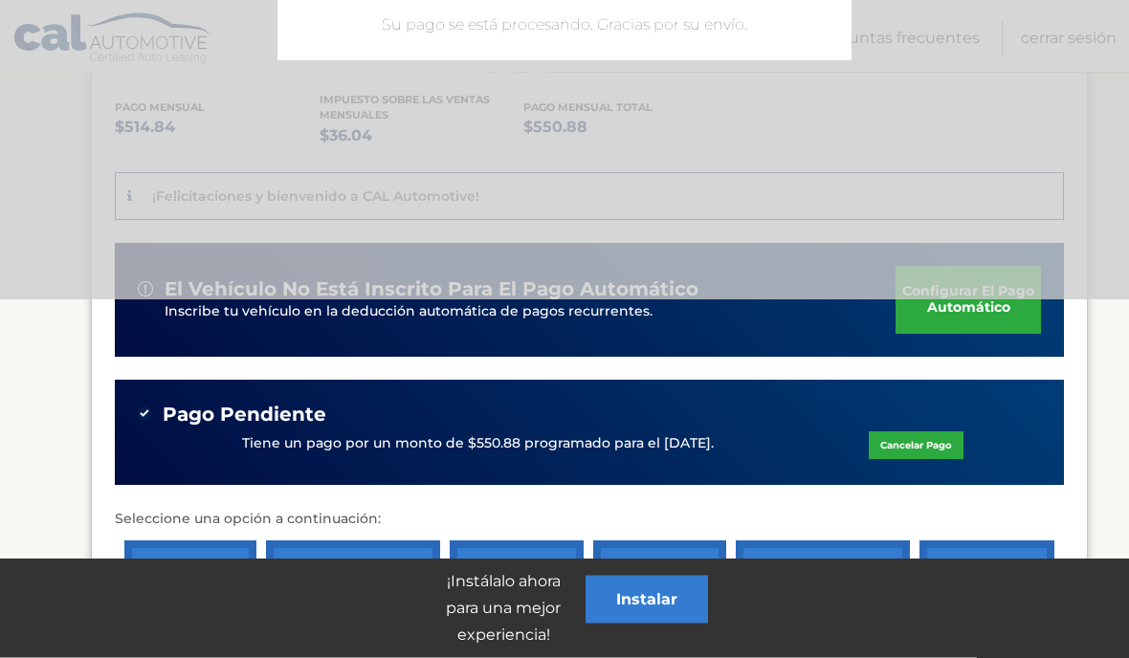
scroll to position [408, 0]
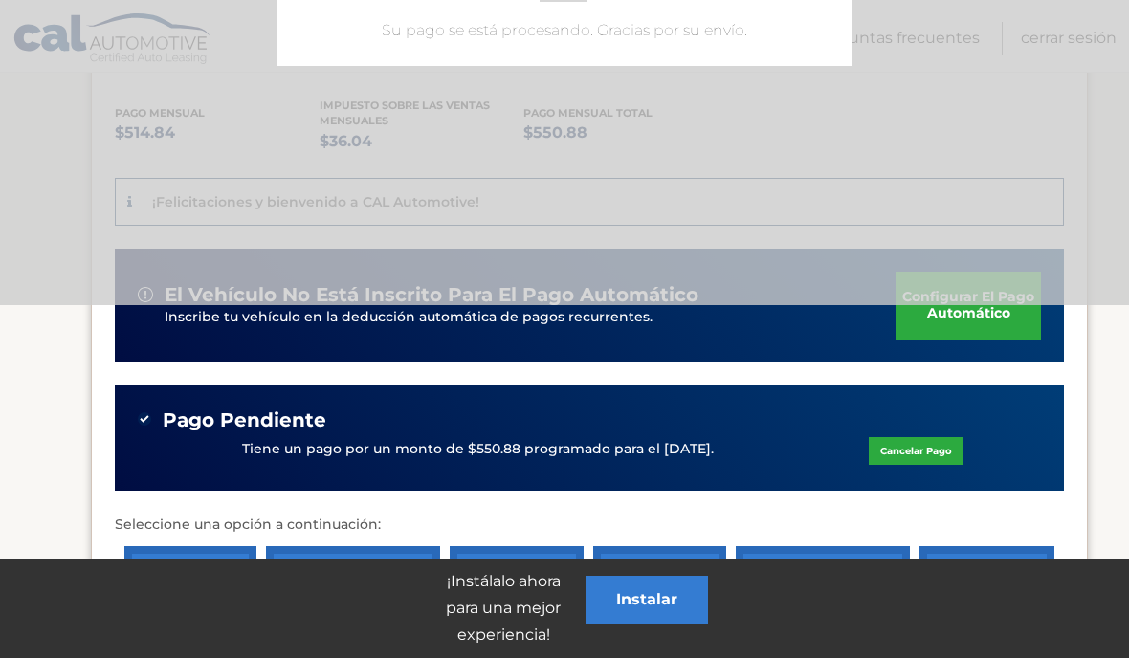
click at [961, 332] on link "configurar el pago automático" at bounding box center [967, 305] width 145 height 67
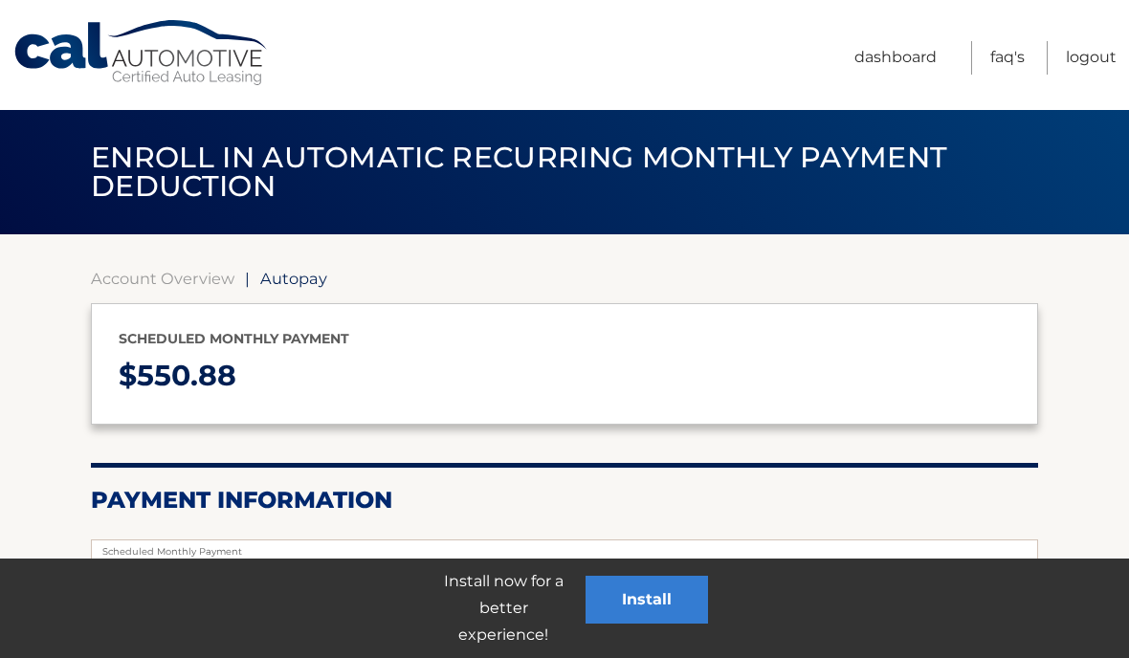
select select "YmExYmMwZDUtN2QwZi00OTBmLWE1M2UtZjNmZDY2MDFmODc3"
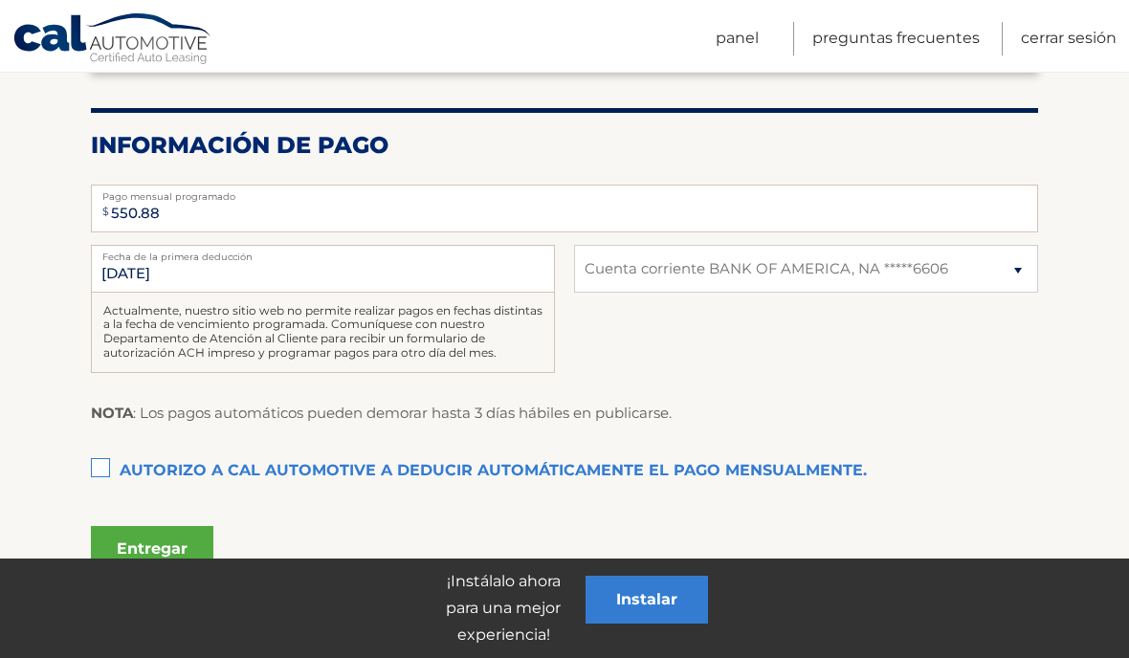
scroll to position [435, 0]
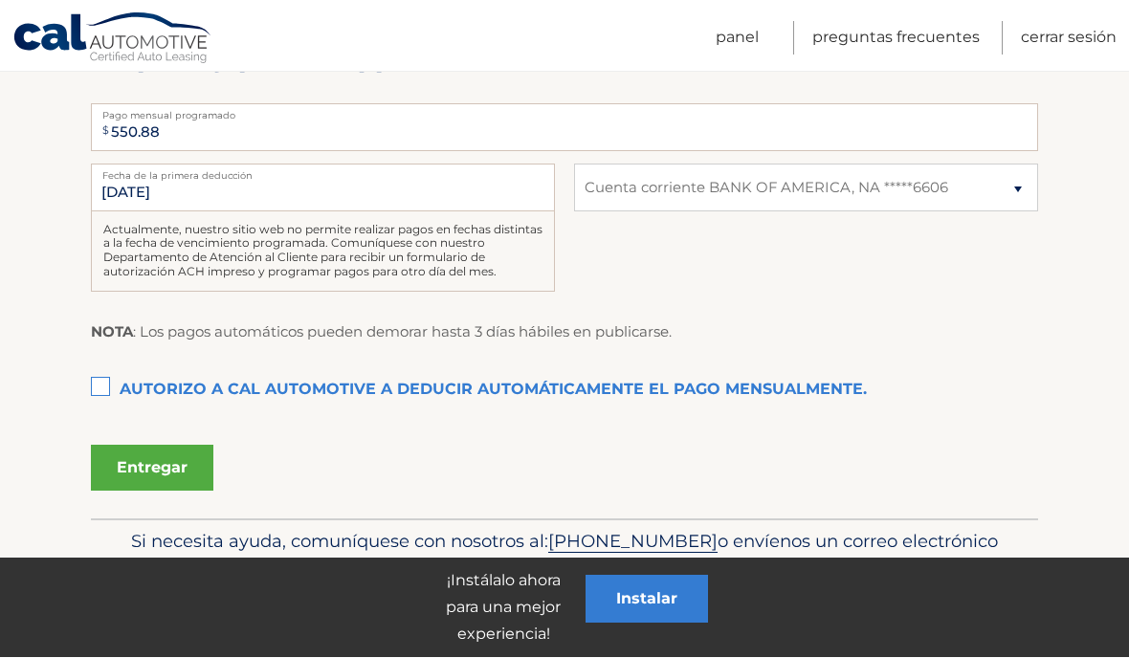
click at [103, 390] on label "Autorizo ​​a Cal Automotive a deducir automáticamente el pago mensualmente. Est…" at bounding box center [564, 391] width 947 height 38
click at [0, 0] on input "Autorizo ​​a Cal Automotive a deducir automáticamente el pago mensualmente. Est…" at bounding box center [0, 0] width 0 height 0
click at [168, 459] on font "Entregar" at bounding box center [152, 468] width 71 height 18
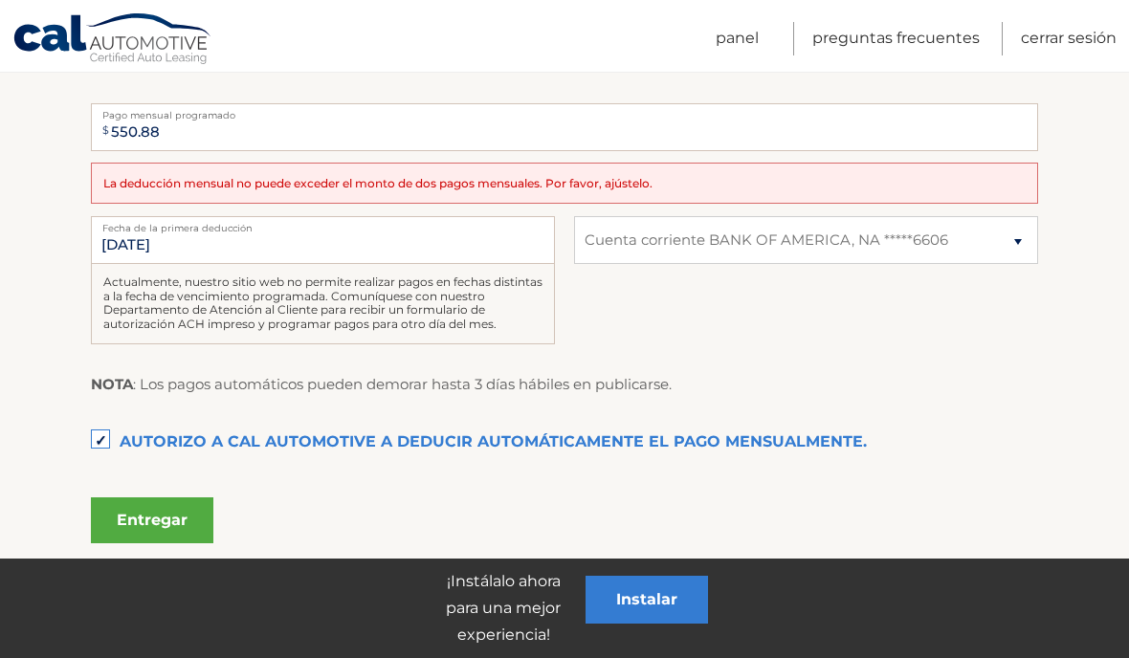
click at [719, 186] on div "La deducción mensual no puede exceder el monto de dos pagos mensuales. Por favo…" at bounding box center [564, 183] width 947 height 41
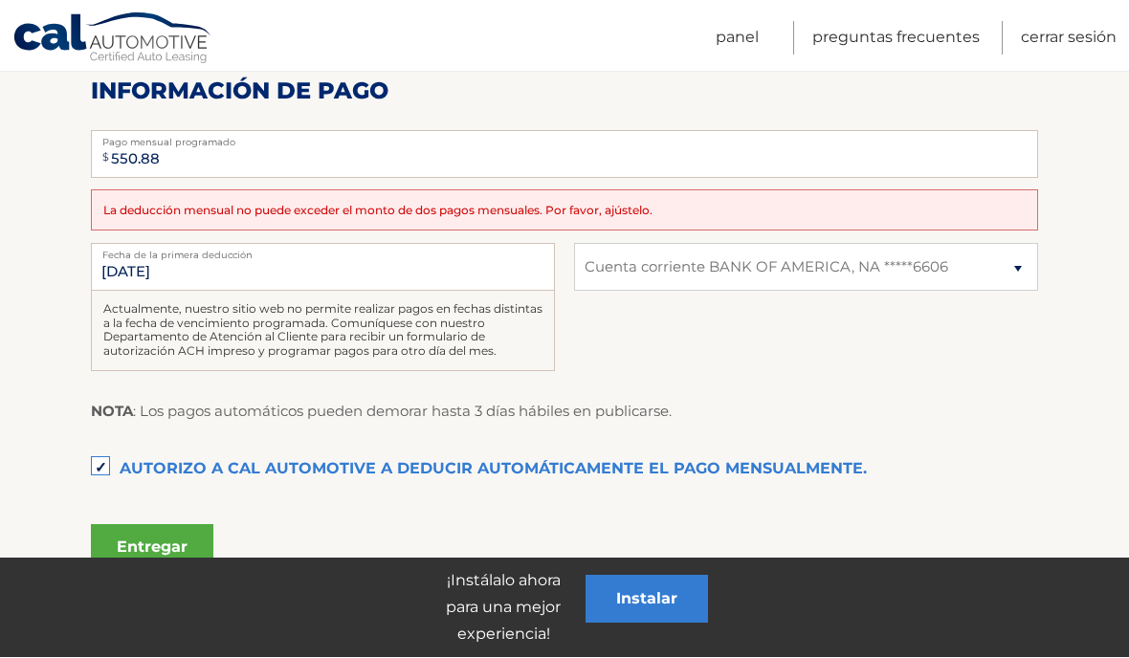
scroll to position [408, 0]
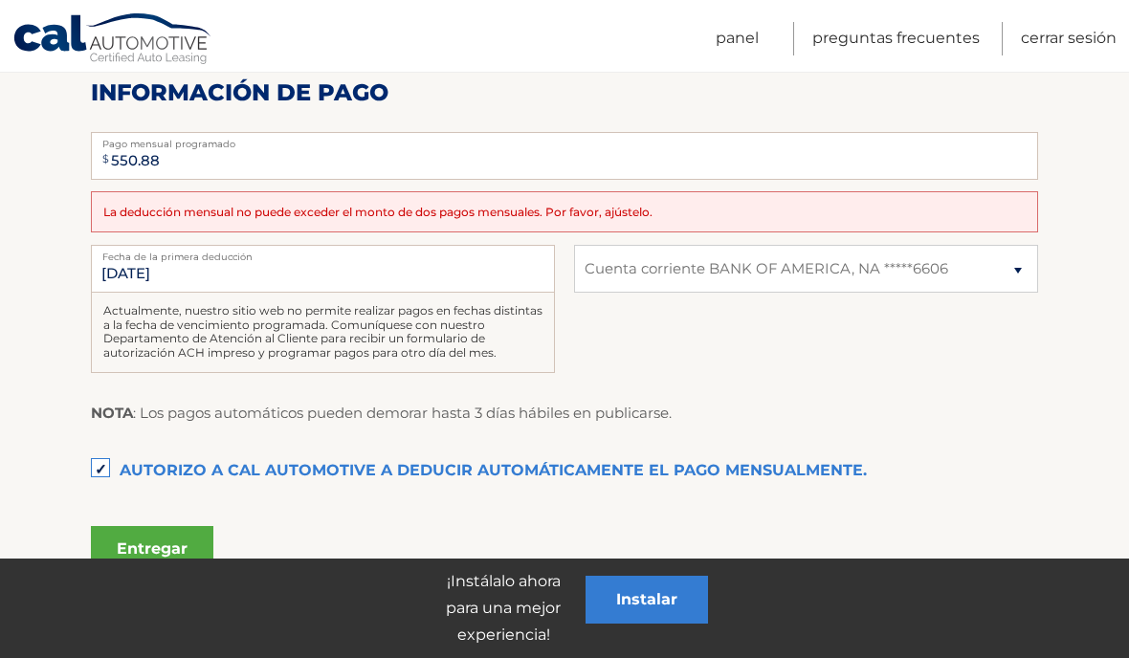
click at [103, 469] on label "Autorizo ​​a Cal Automotive a deducir automáticamente el pago mensualmente. Est…" at bounding box center [564, 472] width 947 height 38
click at [0, 0] on input "Autorizo ​​a Cal Automotive a deducir automáticamente el pago mensualmente. Est…" at bounding box center [0, 0] width 0 height 0
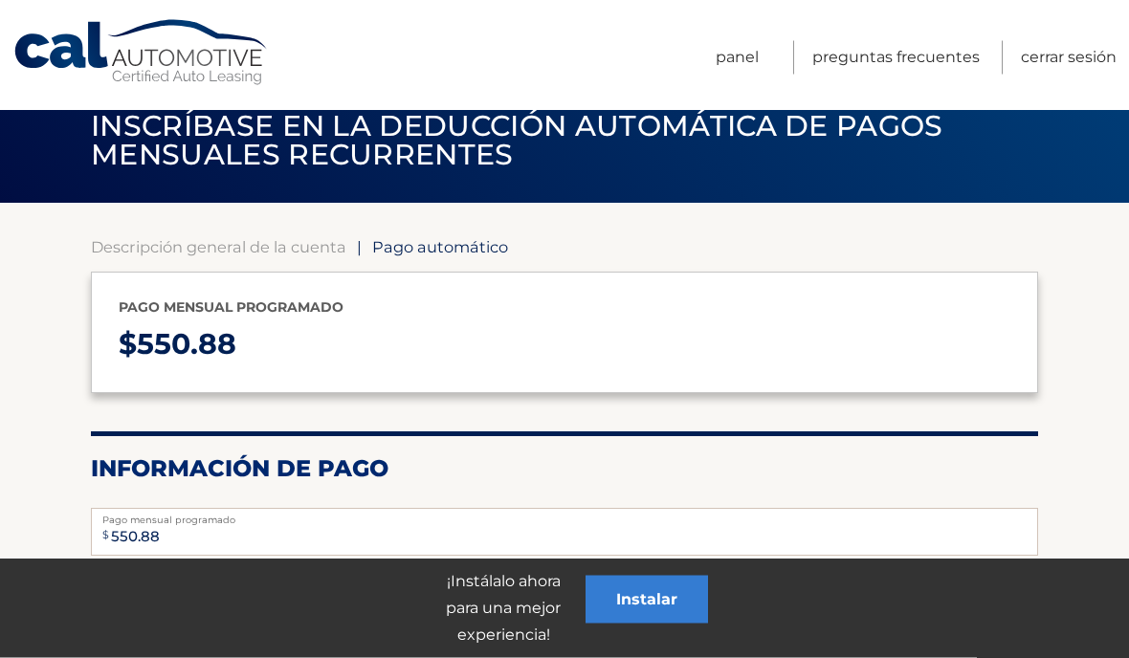
scroll to position [0, 0]
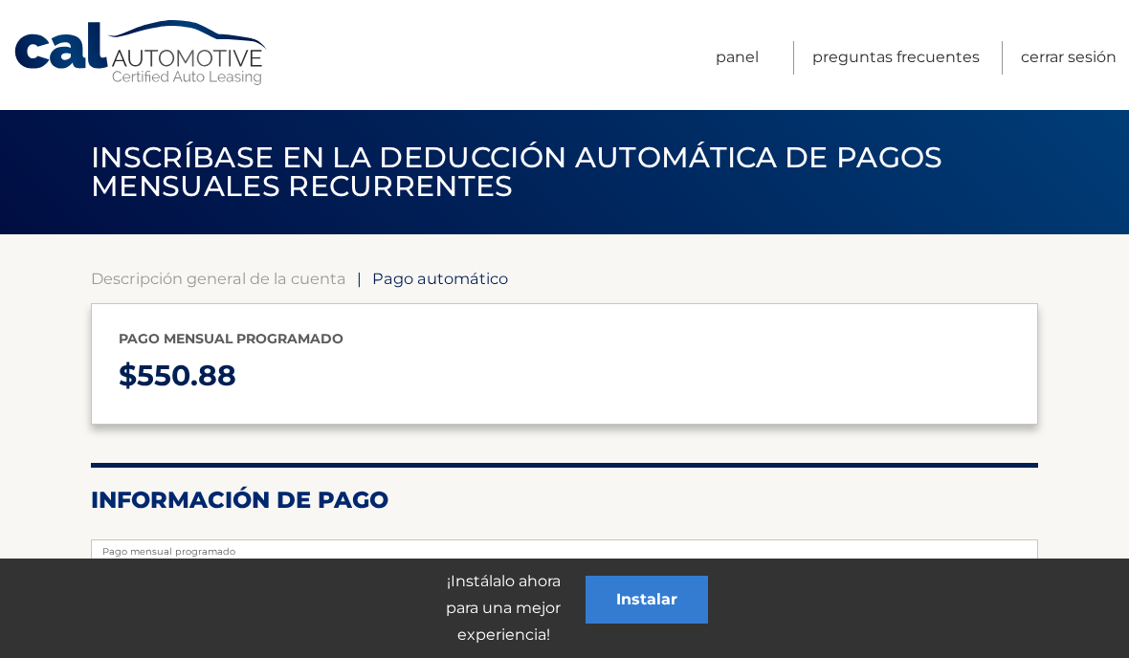
click at [1071, 60] on font "Cerrar sesión" at bounding box center [1069, 57] width 96 height 18
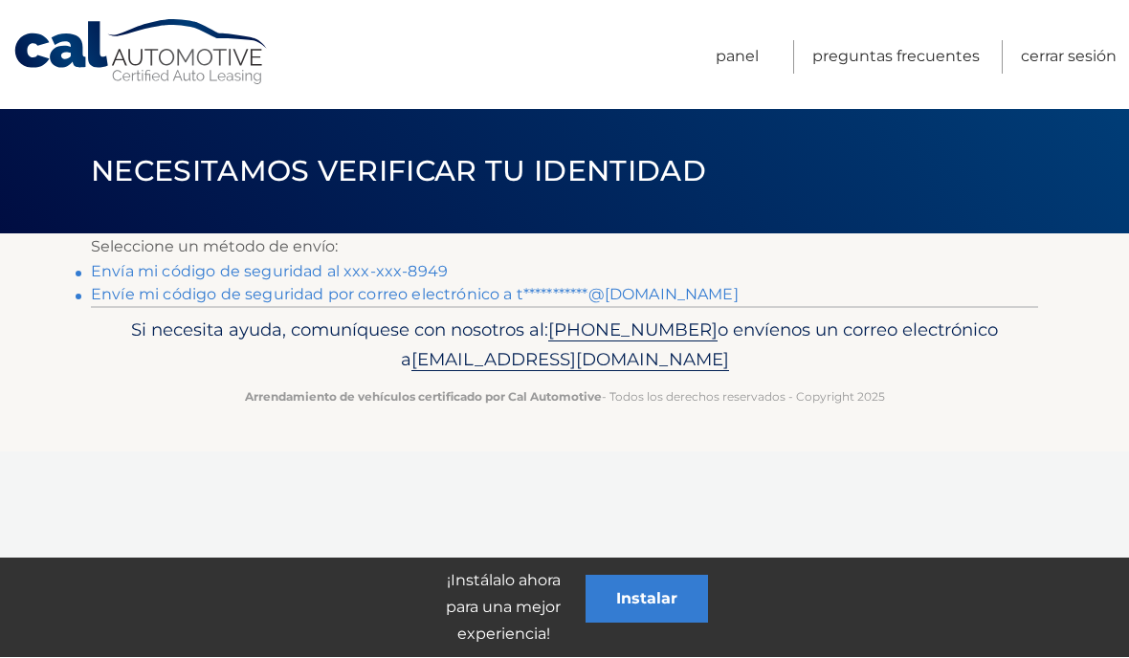
click at [1079, 51] on font "Cerrar sesión" at bounding box center [1069, 57] width 96 height 18
